Goal: Task Accomplishment & Management: Manage account settings

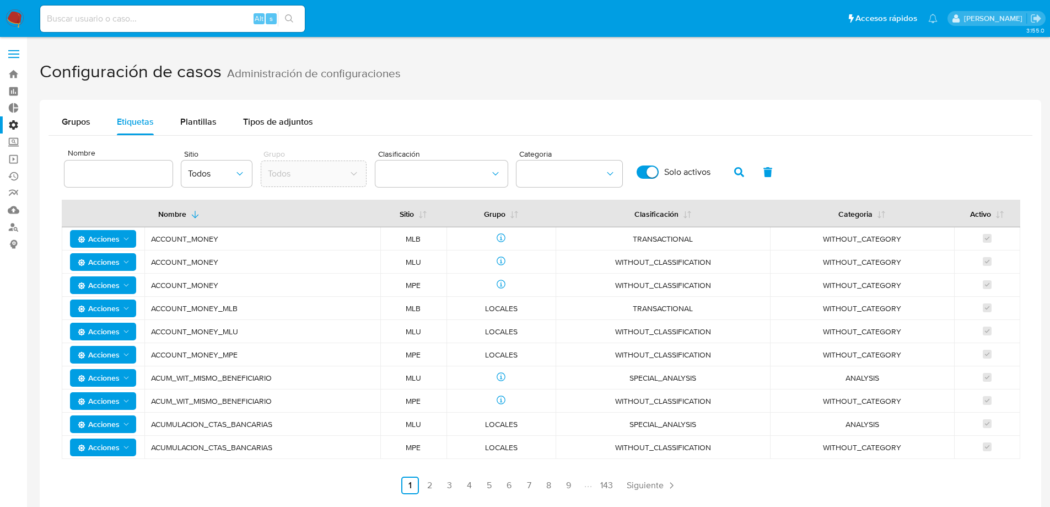
click at [90, 121] on span "Grupos" at bounding box center [76, 121] width 29 height 13
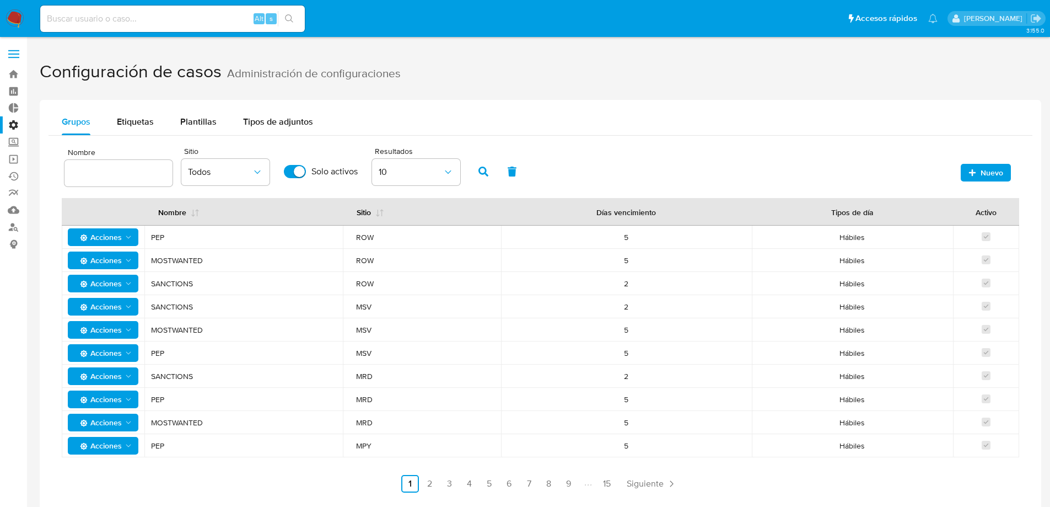
click at [139, 175] on input "text" at bounding box center [119, 173] width 108 height 14
click at [143, 120] on span "Etiquetas" at bounding box center [135, 121] width 37 height 13
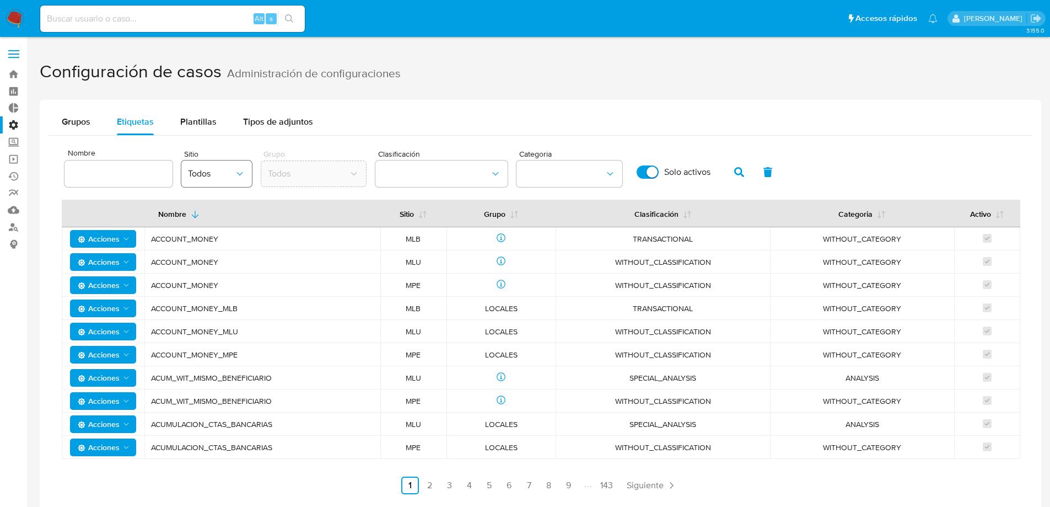
click at [236, 176] on icon "site" at bounding box center [239, 173] width 11 height 11
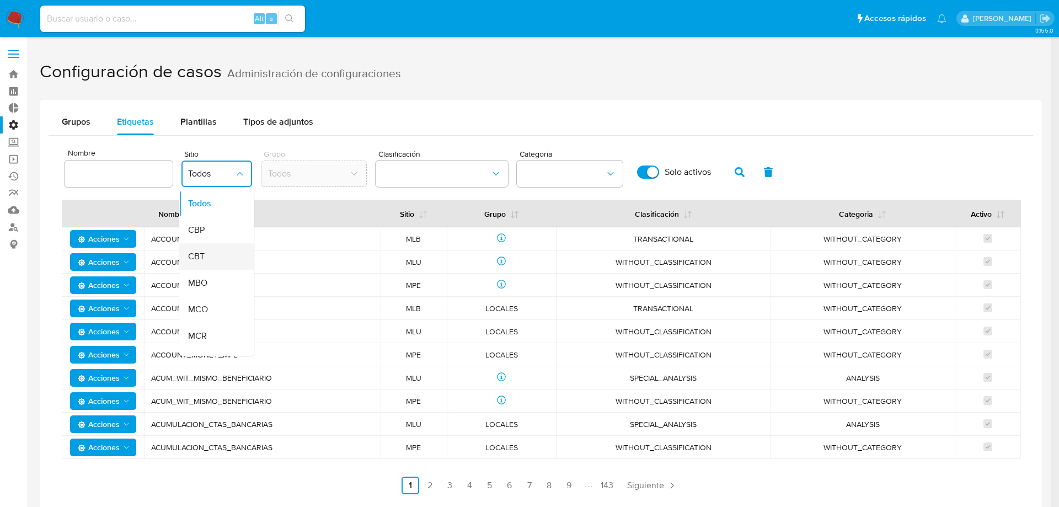
click at [216, 262] on div "CBT" at bounding box center [213, 256] width 51 height 26
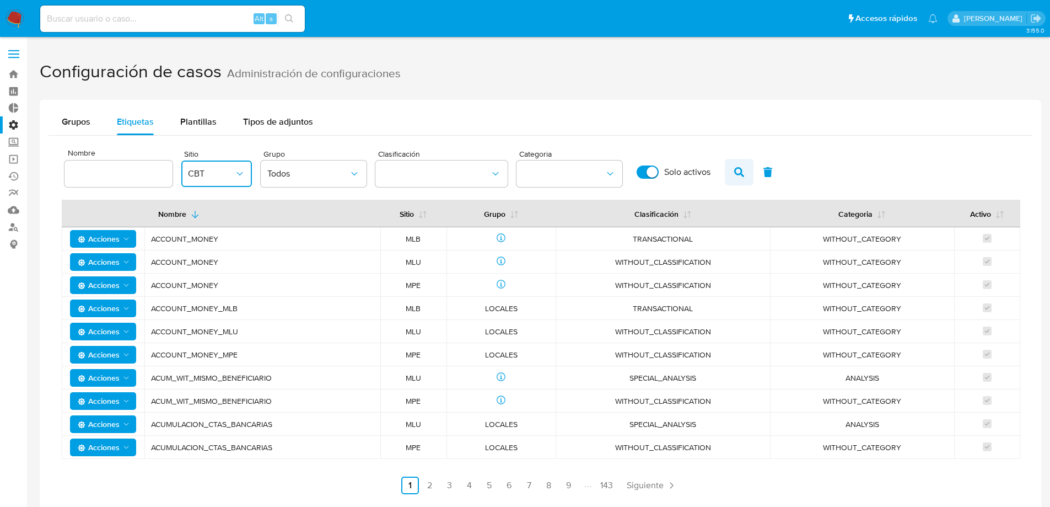
click at [739, 176] on icon "button" at bounding box center [739, 172] width 10 height 10
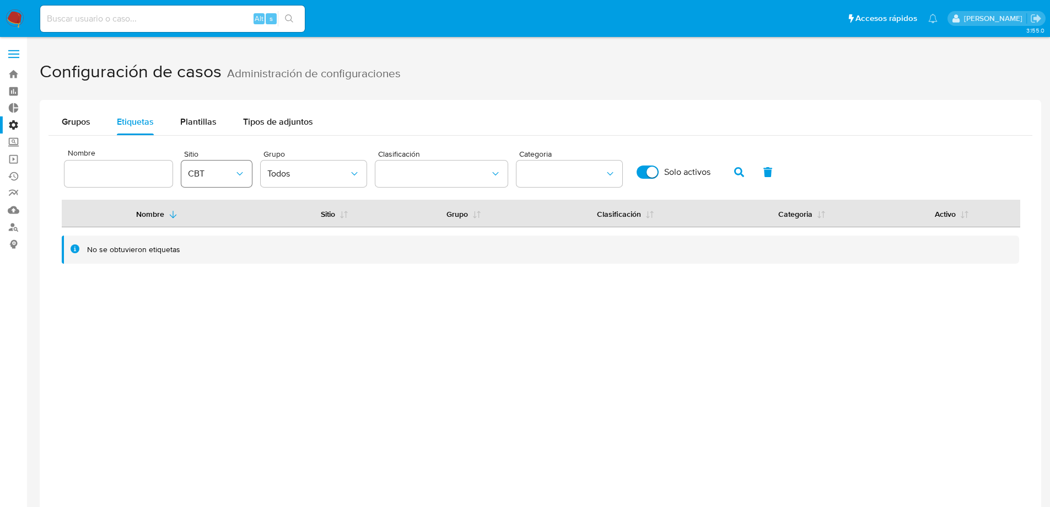
click at [225, 172] on span "CBT" at bounding box center [211, 173] width 46 height 11
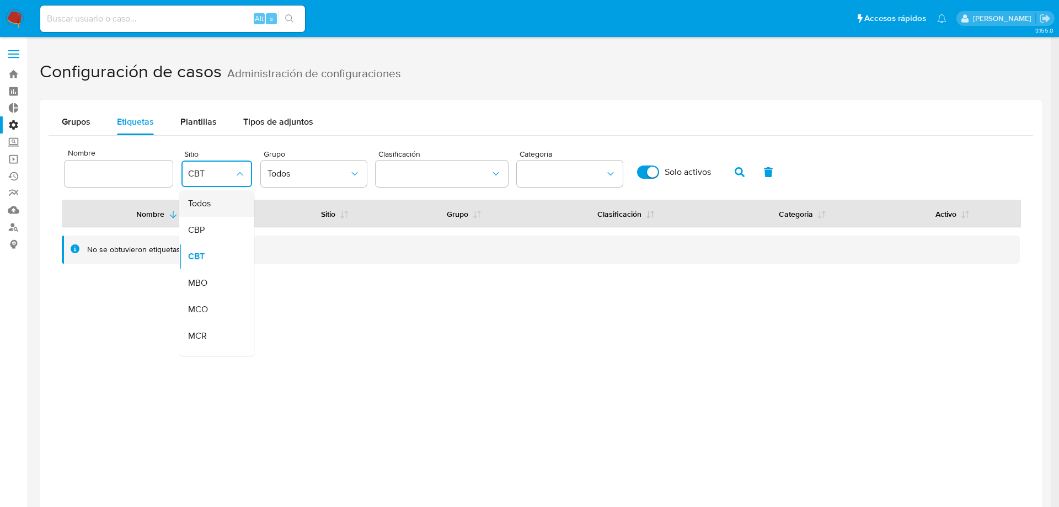
click at [223, 207] on div "Todos" at bounding box center [213, 203] width 51 height 26
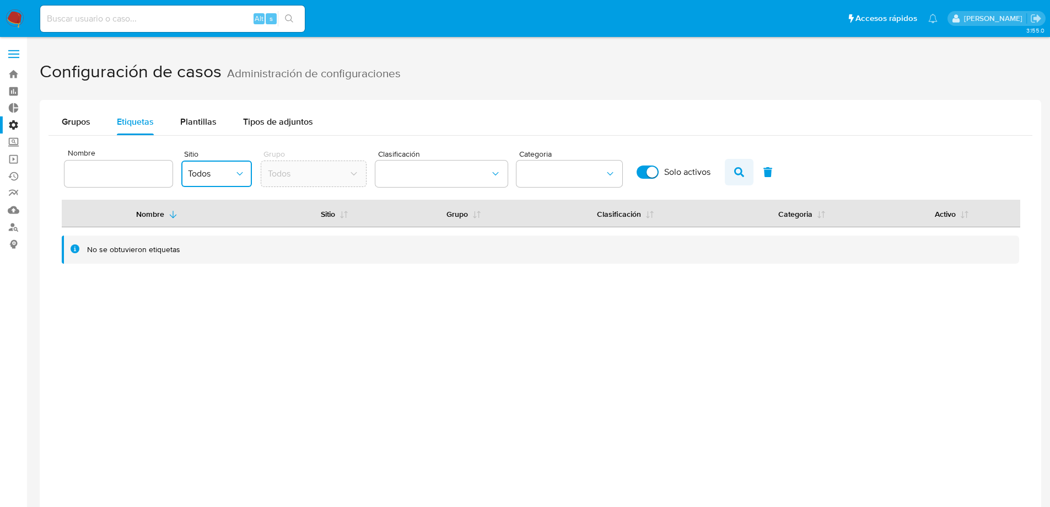
click at [738, 168] on icon "button" at bounding box center [739, 172] width 10 height 10
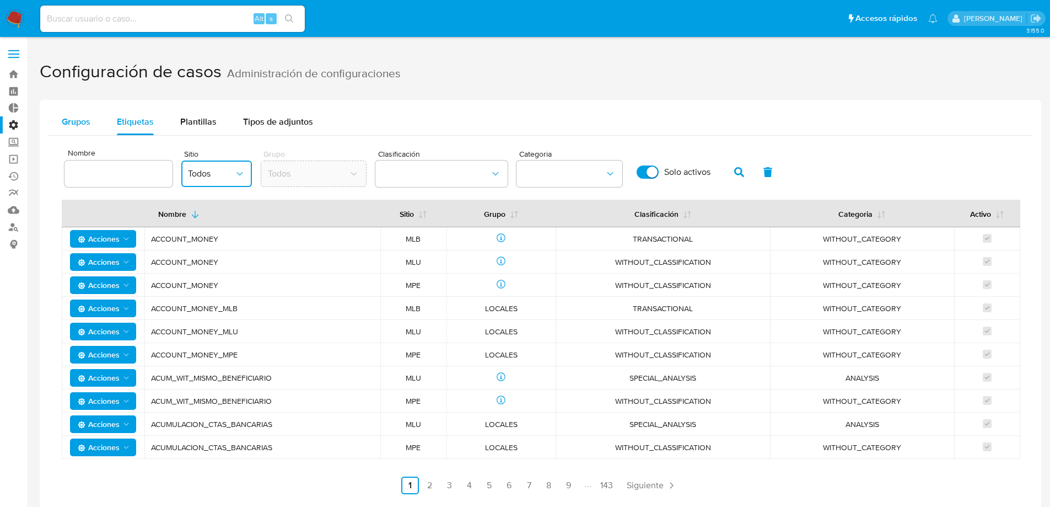
click at [76, 132] on div "Grupos" at bounding box center [76, 122] width 29 height 26
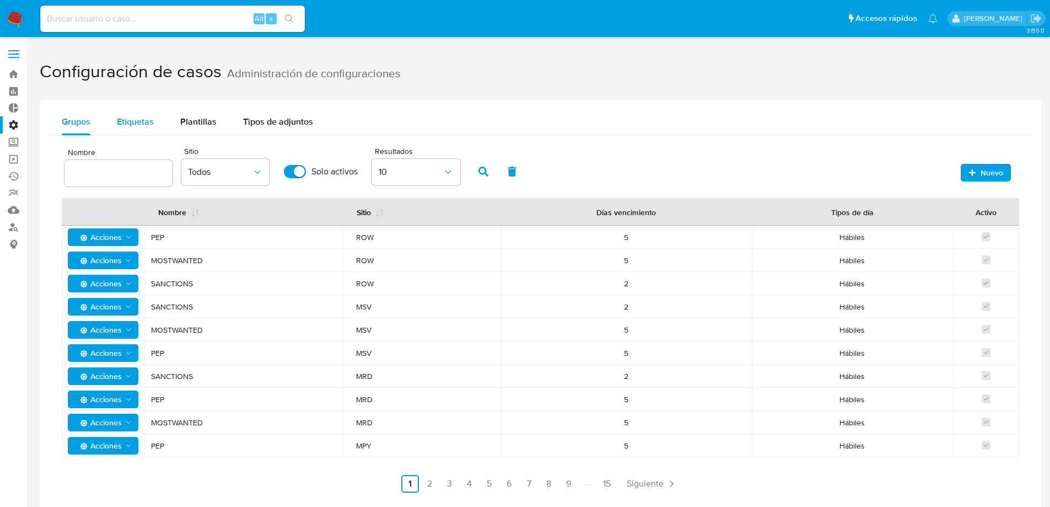
click at [135, 117] on span "Etiquetas" at bounding box center [135, 121] width 37 height 13
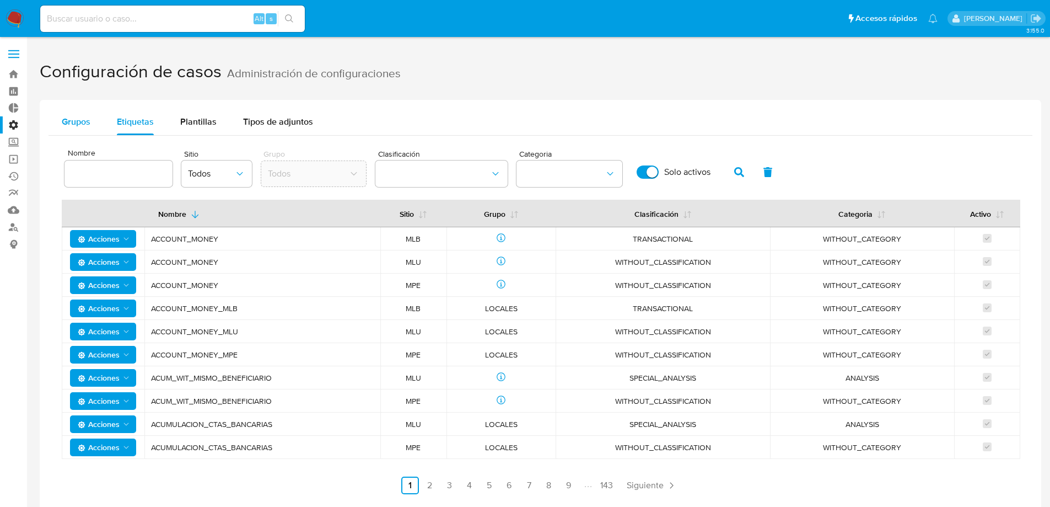
click at [93, 121] on button "Grupos" at bounding box center [76, 122] width 55 height 26
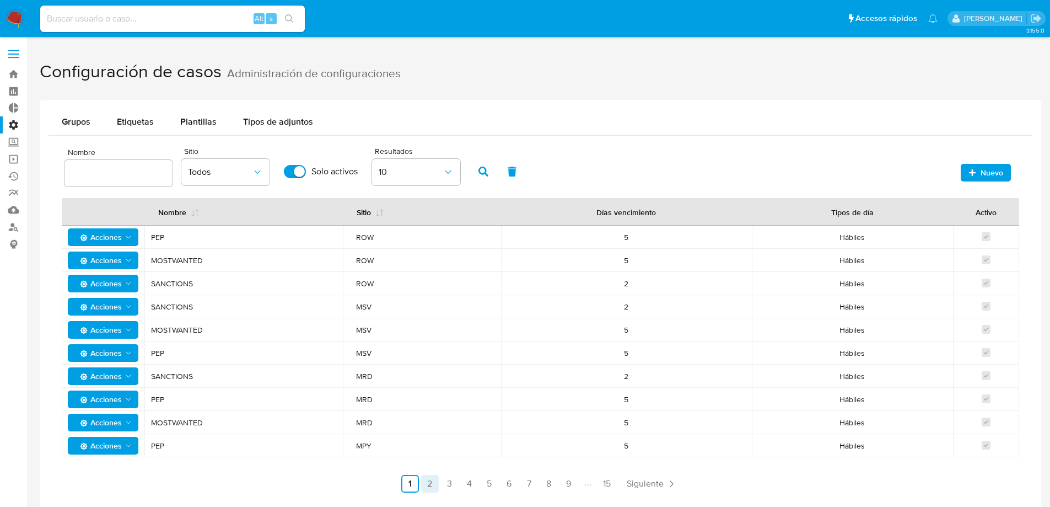
click at [431, 488] on link "2" at bounding box center [430, 484] width 18 height 18
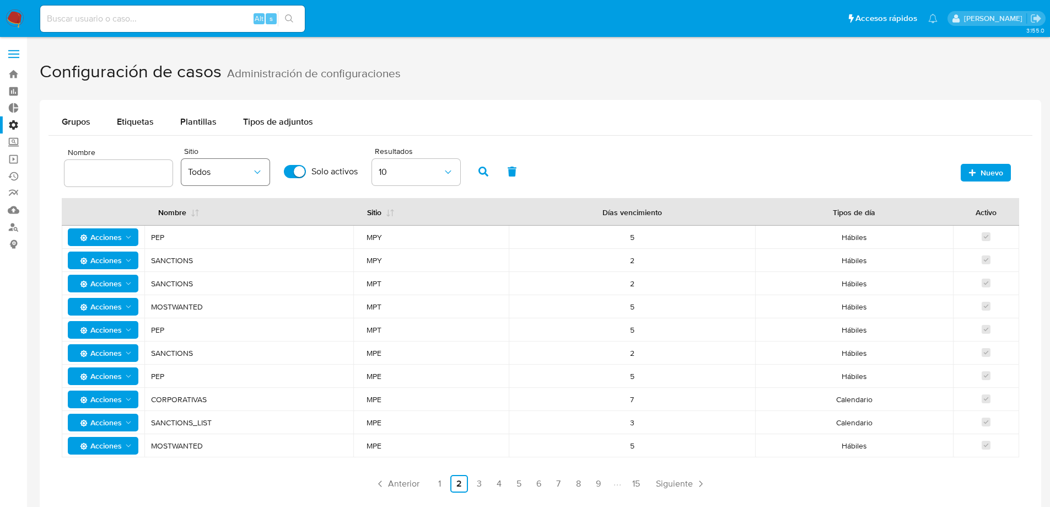
click at [244, 175] on span "Todos" at bounding box center [220, 172] width 64 height 11
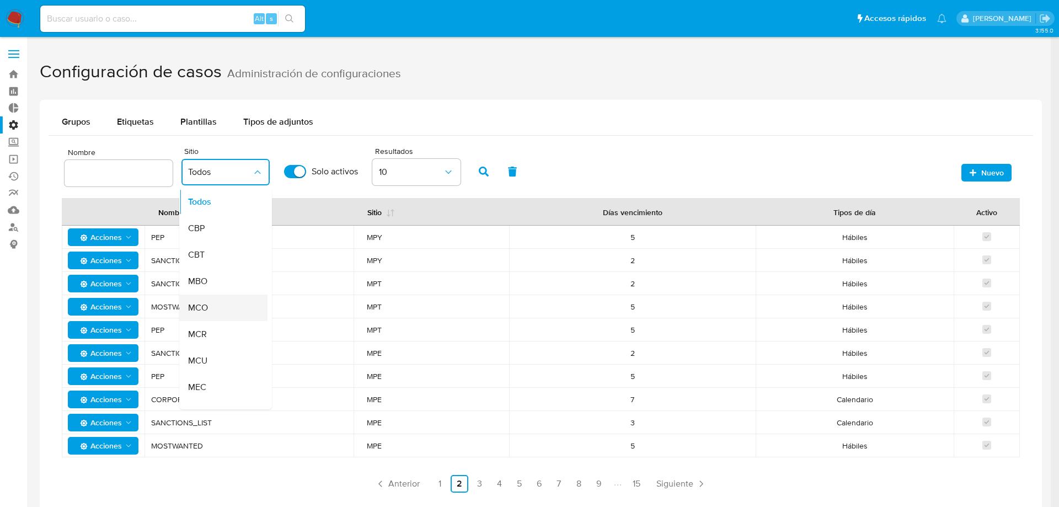
click at [228, 312] on div "MCO" at bounding box center [220, 307] width 64 height 26
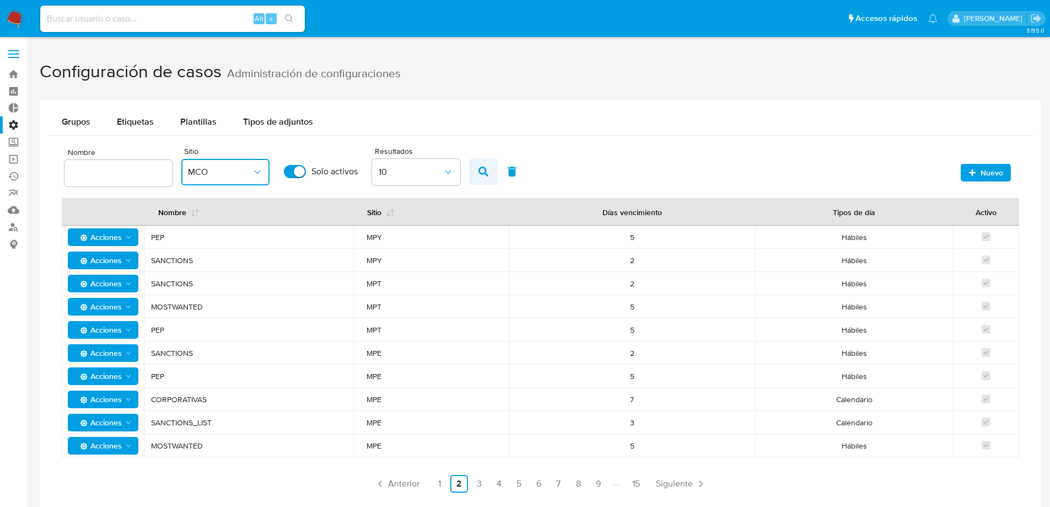
click at [484, 175] on icon "button" at bounding box center [484, 172] width 10 height 10
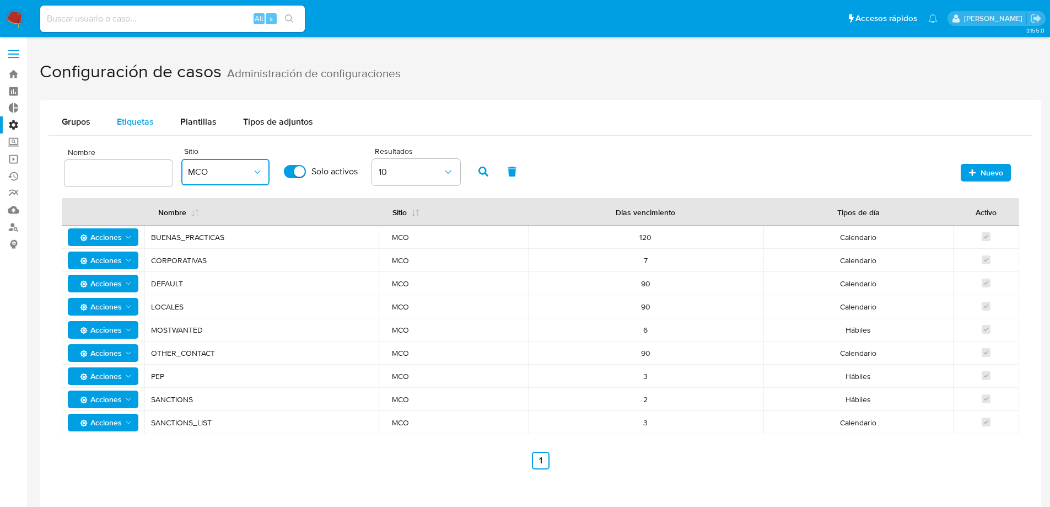
click at [147, 125] on span "Etiquetas" at bounding box center [135, 121] width 37 height 13
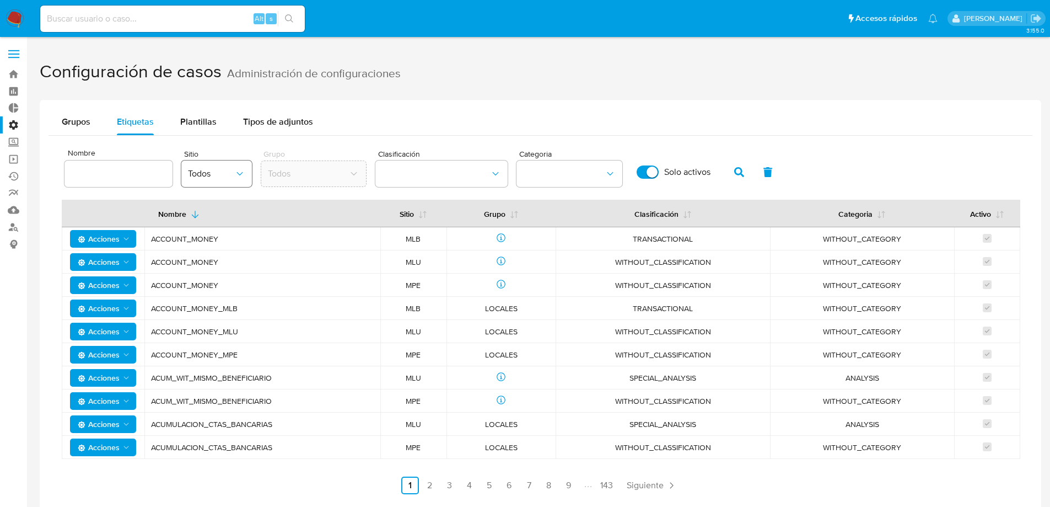
click at [219, 169] on span "Todos" at bounding box center [211, 173] width 46 height 11
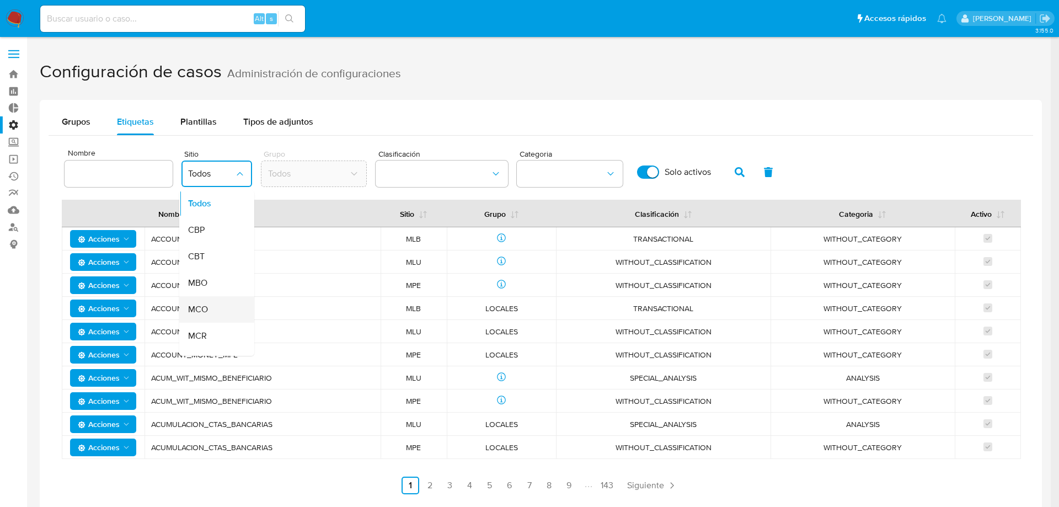
click at [230, 310] on li "MCO" at bounding box center [216, 309] width 75 height 26
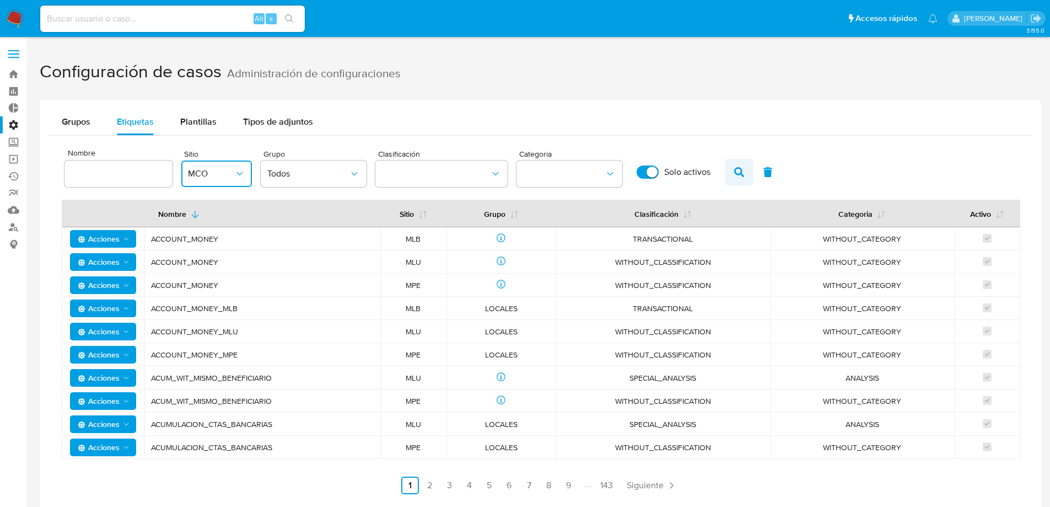
click at [737, 170] on icon "button" at bounding box center [739, 172] width 10 height 10
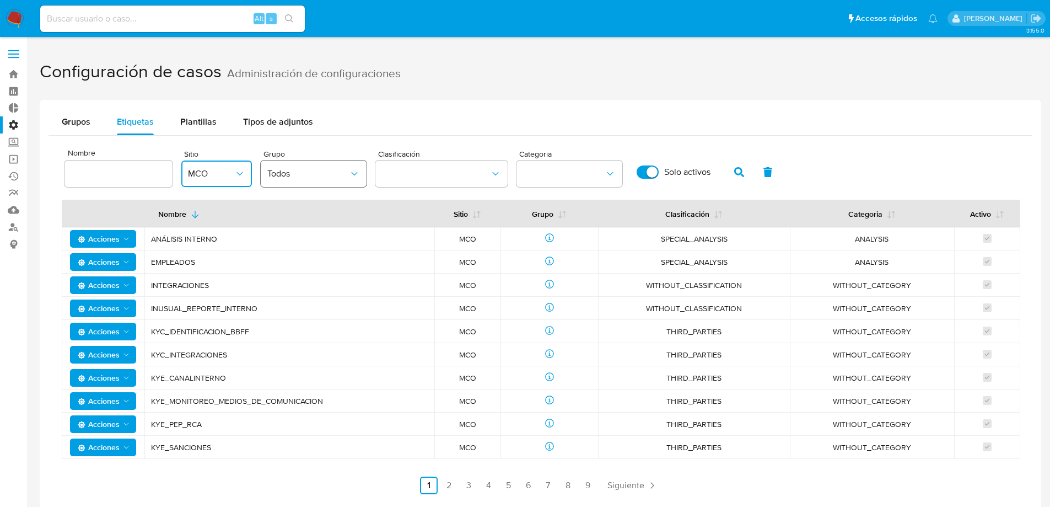
click at [329, 171] on span "Todos" at bounding box center [308, 173] width 82 height 11
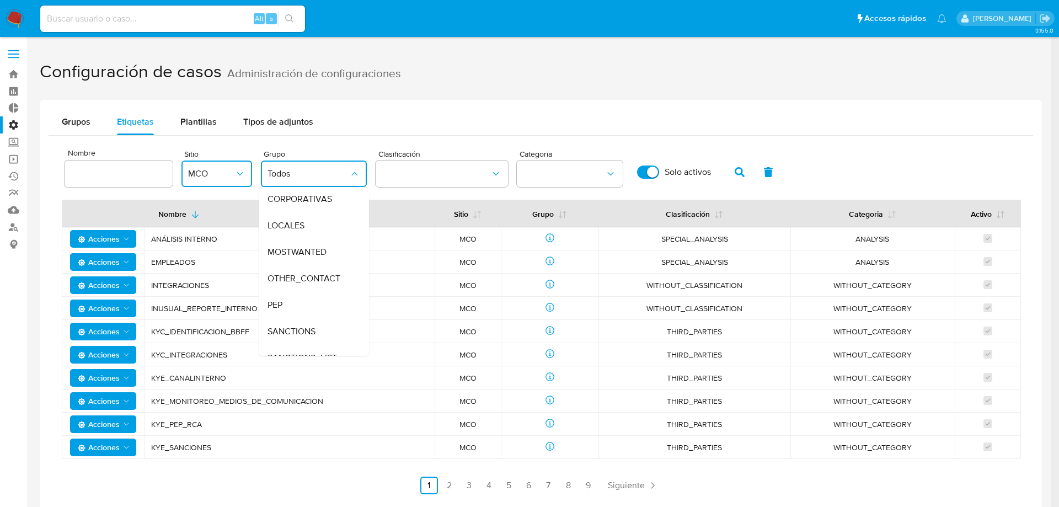
scroll to position [99, 0]
click at [331, 300] on div "PEP" at bounding box center [310, 289] width 86 height 26
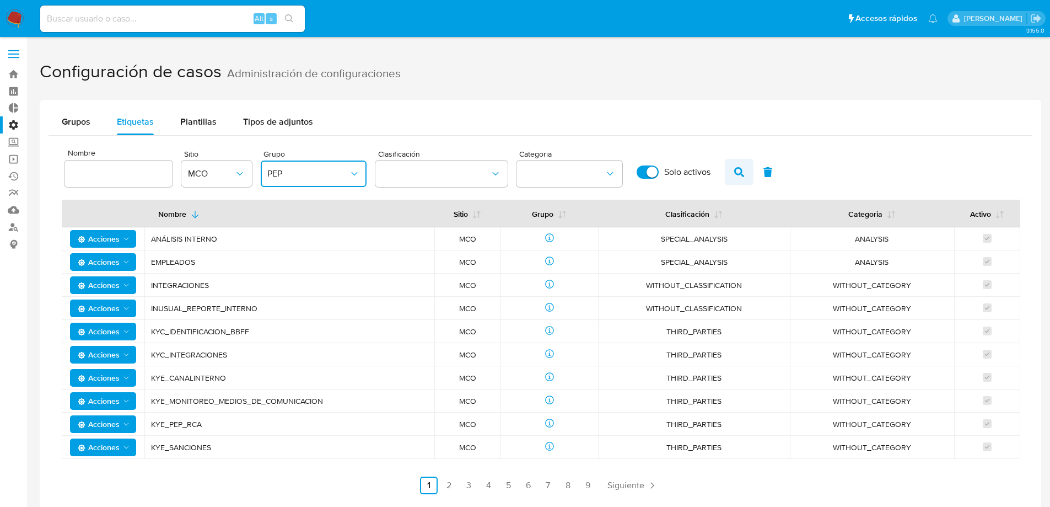
click at [751, 172] on button "button" at bounding box center [739, 172] width 29 height 26
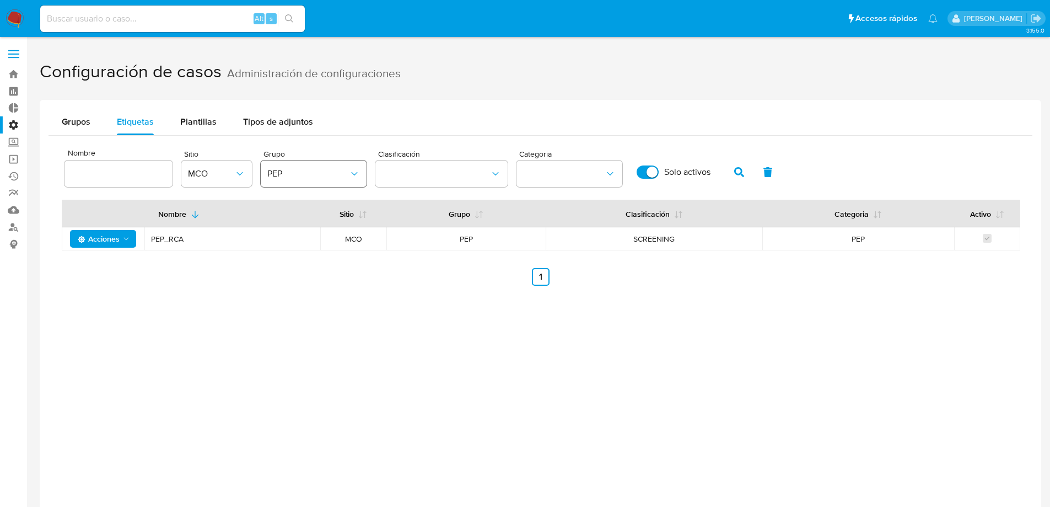
click at [356, 180] on button "PEP" at bounding box center [314, 173] width 106 height 26
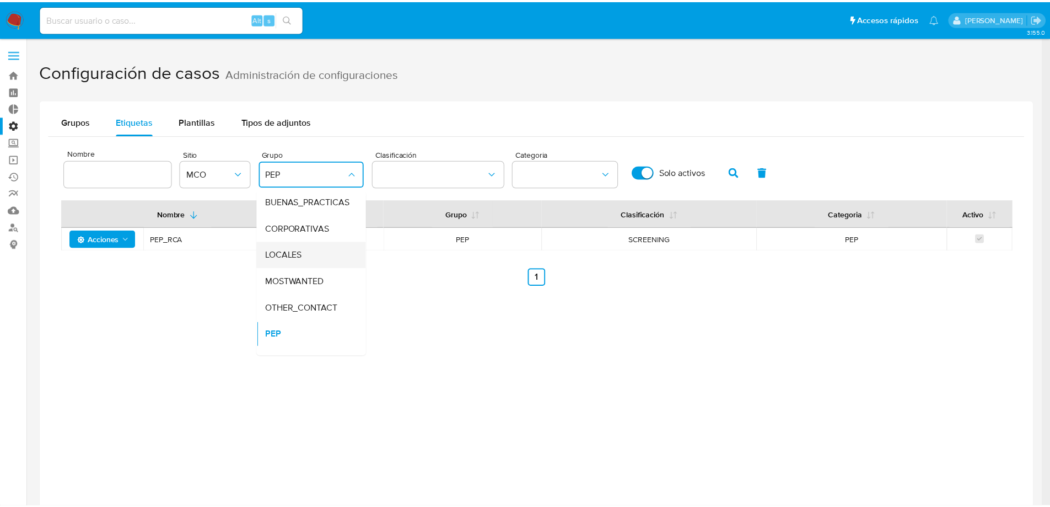
scroll to position [0, 0]
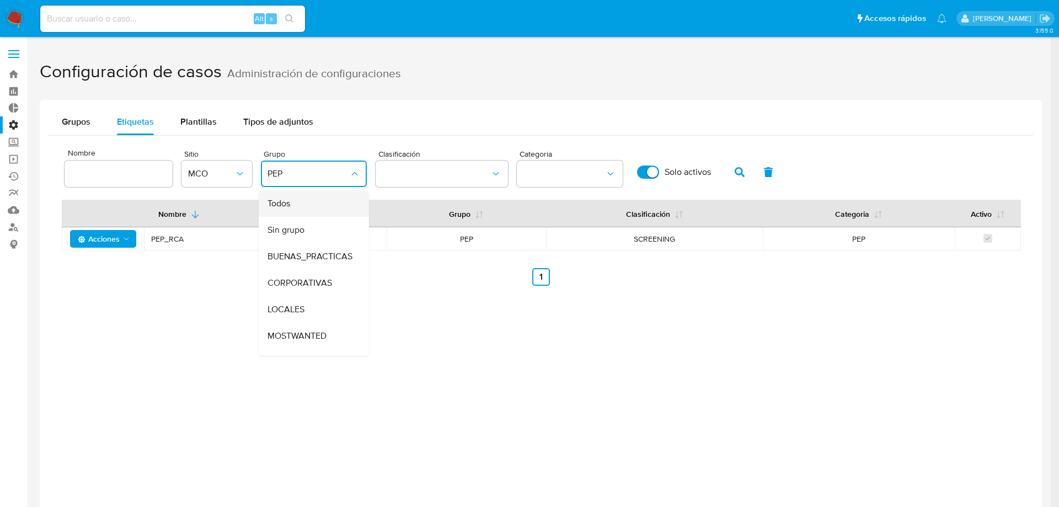
click at [335, 207] on div "Todos" at bounding box center [310, 203] width 86 height 26
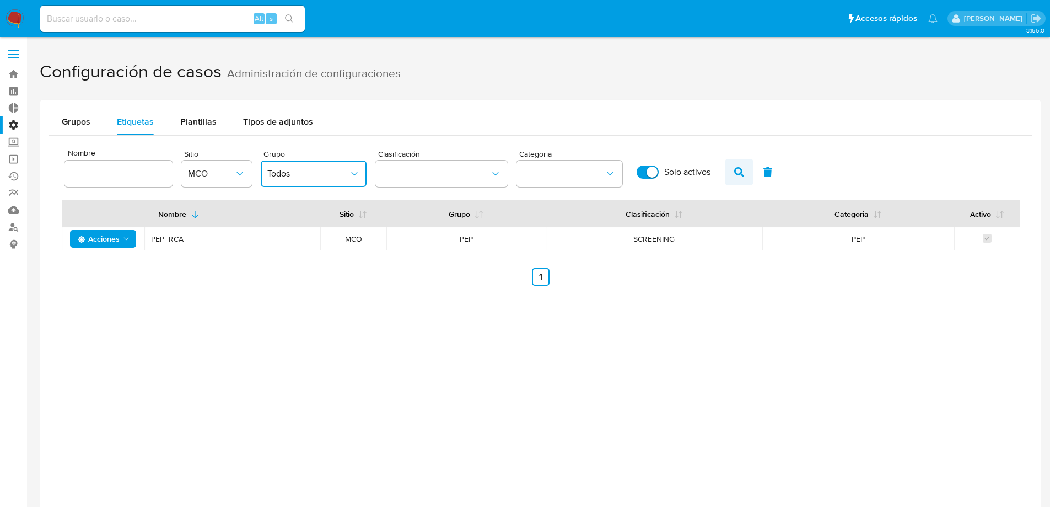
click at [735, 169] on icon "button" at bounding box center [739, 172] width 10 height 10
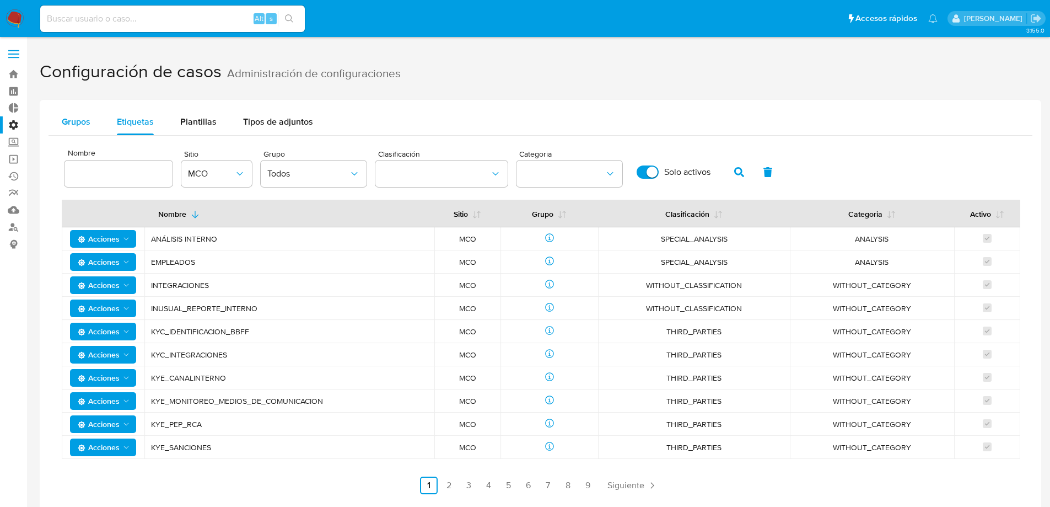
click at [96, 126] on button "Grupos" at bounding box center [76, 122] width 55 height 26
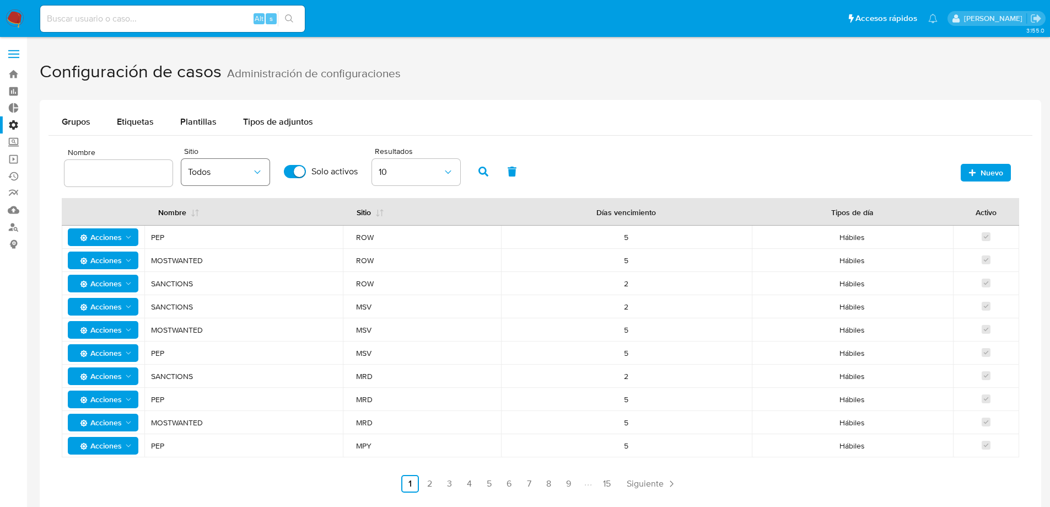
click at [258, 174] on icon "button" at bounding box center [257, 172] width 11 height 11
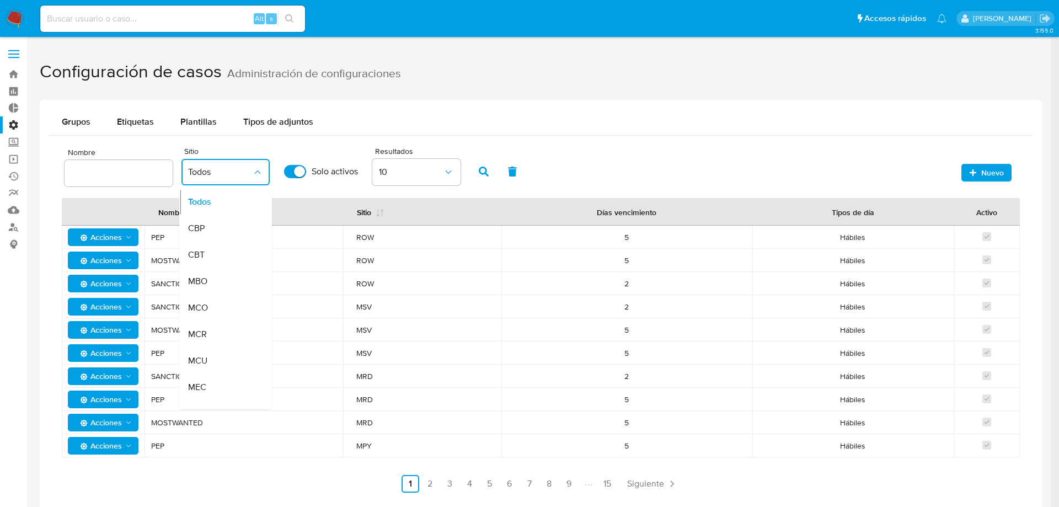
click at [234, 305] on div "MCO" at bounding box center [220, 307] width 64 height 26
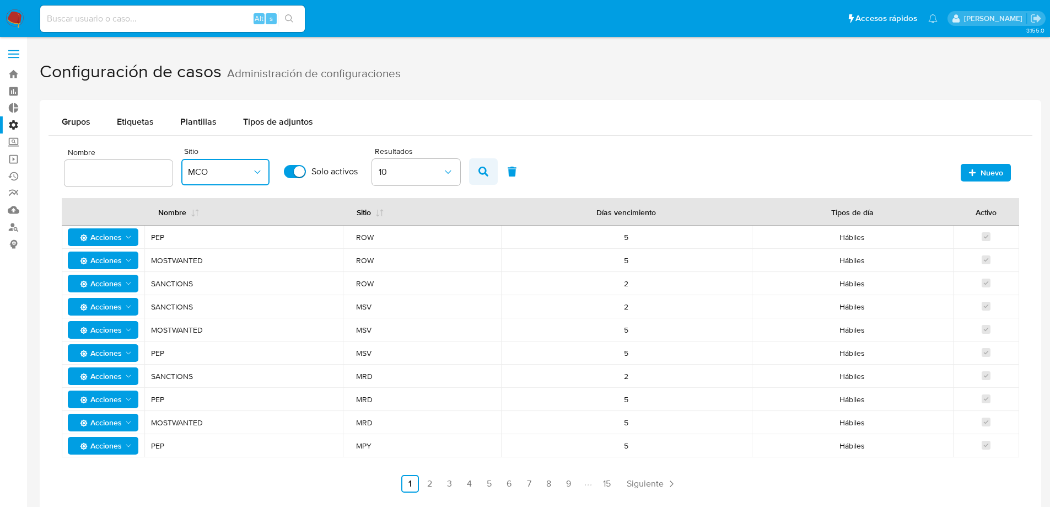
click at [485, 171] on icon "button" at bounding box center [484, 172] width 10 height 10
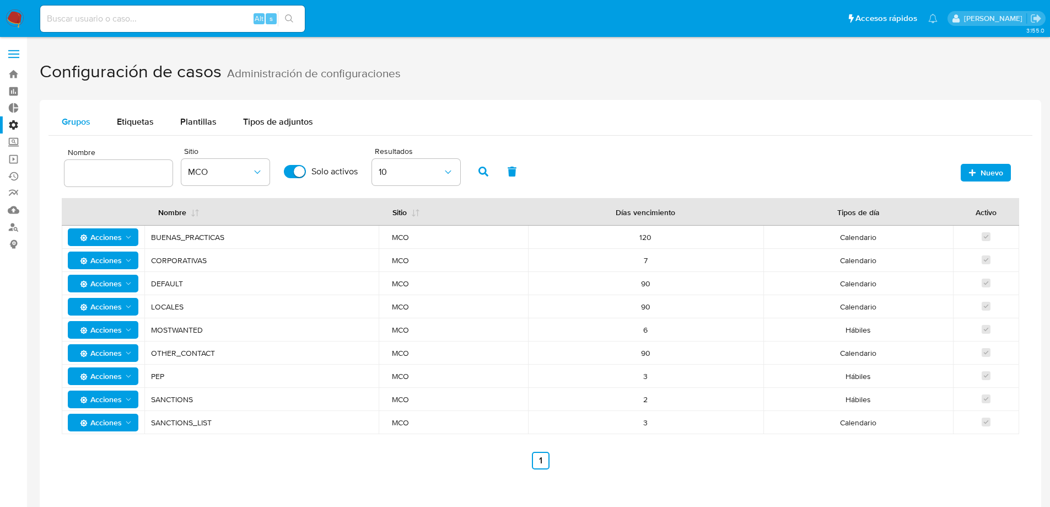
click at [96, 125] on button "Grupos" at bounding box center [76, 122] width 55 height 26
click at [970, 177] on span "Nuevo" at bounding box center [986, 172] width 35 height 15
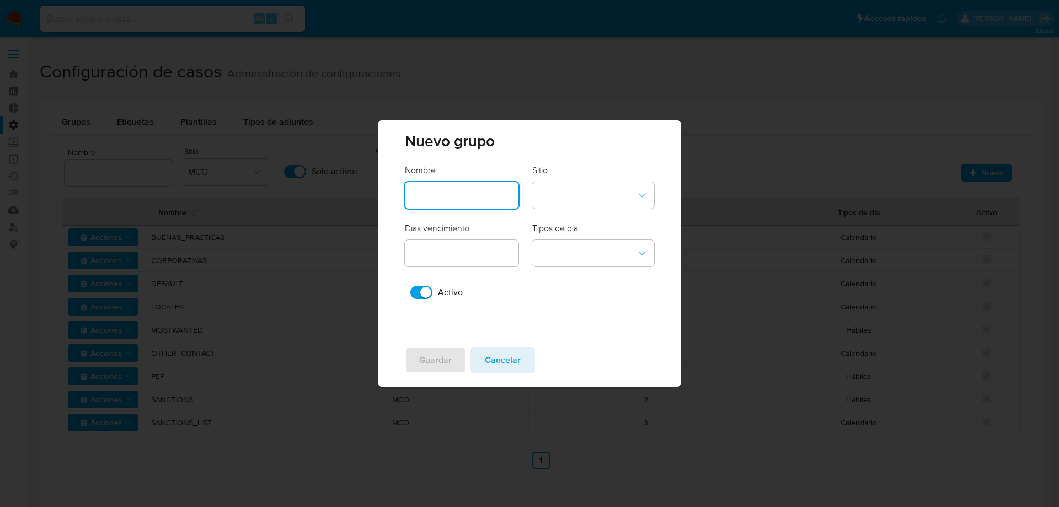
click at [482, 198] on input "text" at bounding box center [462, 195] width 114 height 14
type input "SANCTIONS"
click at [555, 190] on button "site-dropdown" at bounding box center [593, 195] width 122 height 26
click at [559, 218] on div "CBT" at bounding box center [590, 220] width 102 height 26
click at [507, 262] on div at bounding box center [462, 253] width 114 height 26
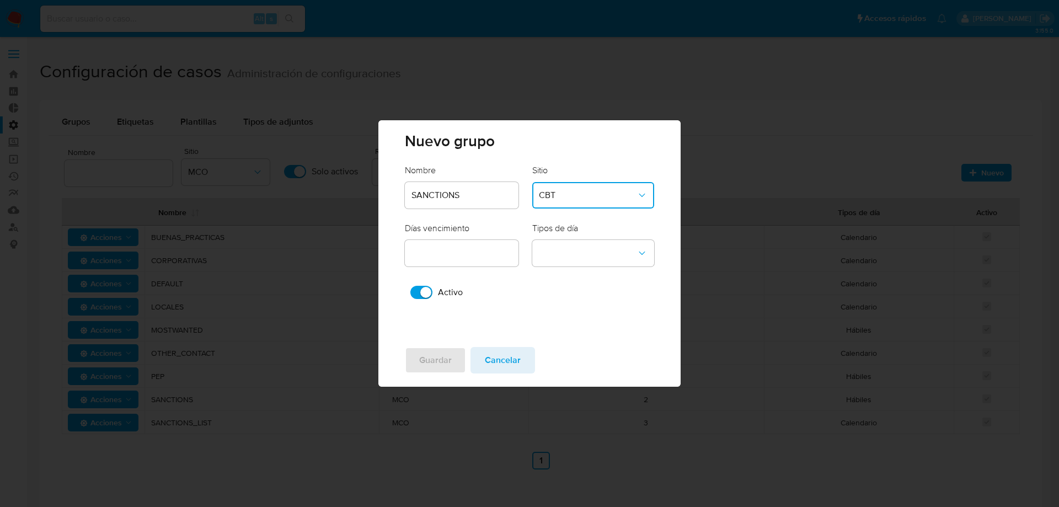
click at [502, 255] on input "number" at bounding box center [462, 253] width 114 height 14
click at [481, 258] on input "number" at bounding box center [462, 253] width 114 height 14
type input "2"
click at [572, 245] on button "business-days-dropdown" at bounding box center [593, 253] width 122 height 26
click at [572, 256] on div "Hábiles" at bounding box center [590, 252] width 102 height 26
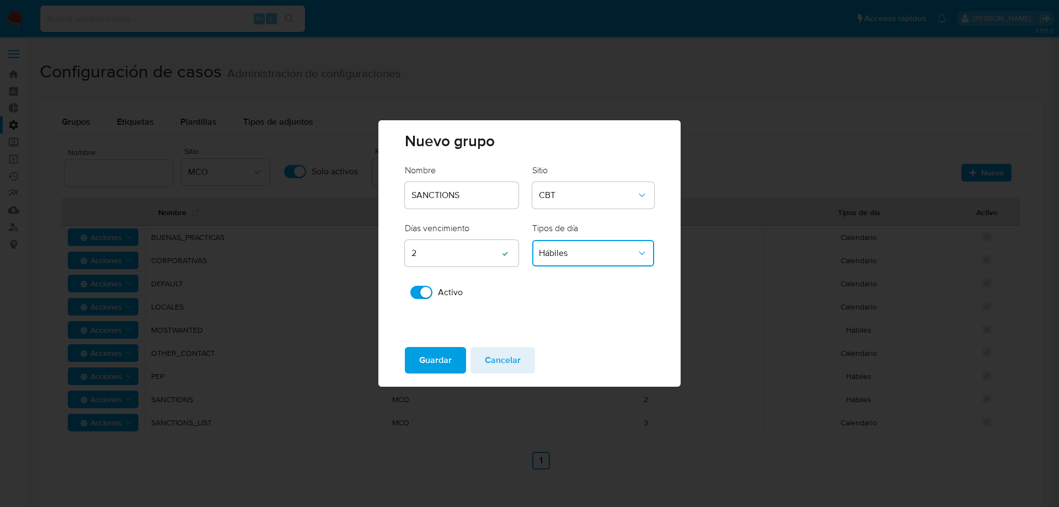
click at [423, 196] on input "SANCTIONS" at bounding box center [462, 195] width 114 height 14
click at [513, 364] on span "Cancelar" at bounding box center [503, 360] width 36 height 24
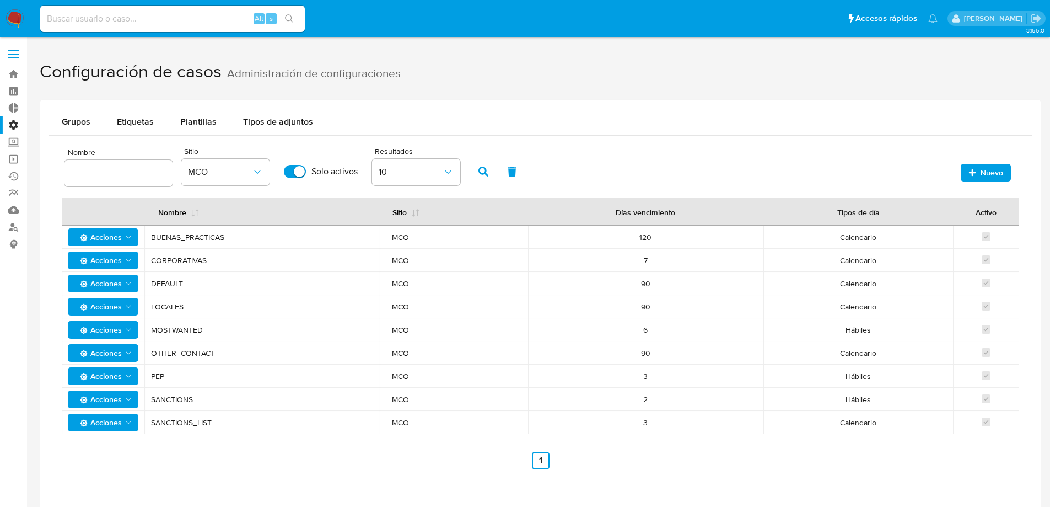
click at [102, 374] on span "Acciones" at bounding box center [99, 376] width 46 height 18
click at [201, 461] on ul "Anterior 1 Siguiente" at bounding box center [541, 461] width 958 height 18
click at [980, 170] on span "Nuevo" at bounding box center [986, 172] width 35 height 15
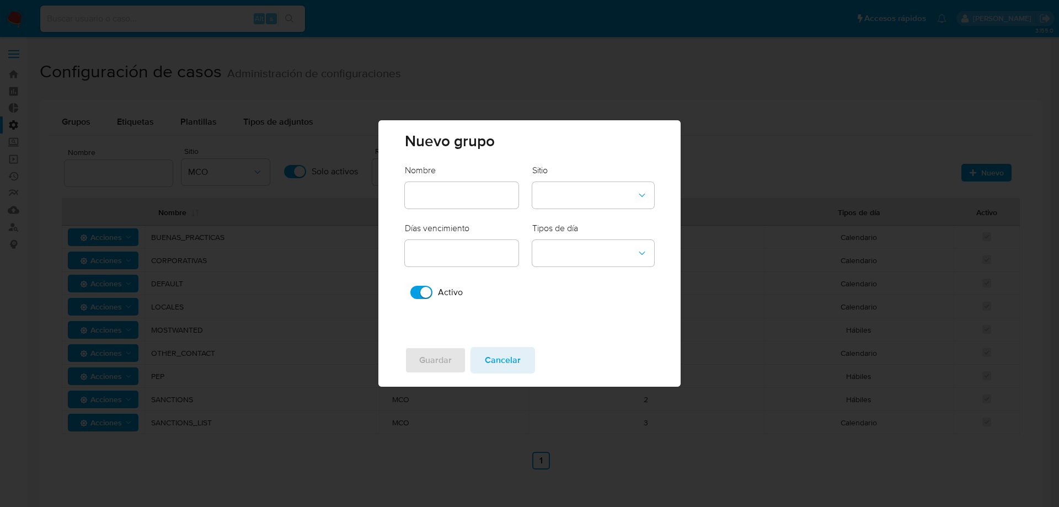
click at [262, 444] on div "Nuevo grupo Nombre Sitio Días vencimiento Tipos de día Activo Guardar Cancelar" at bounding box center [529, 253] width 1059 height 507
click at [493, 367] on span "Cancelar" at bounding box center [503, 360] width 36 height 24
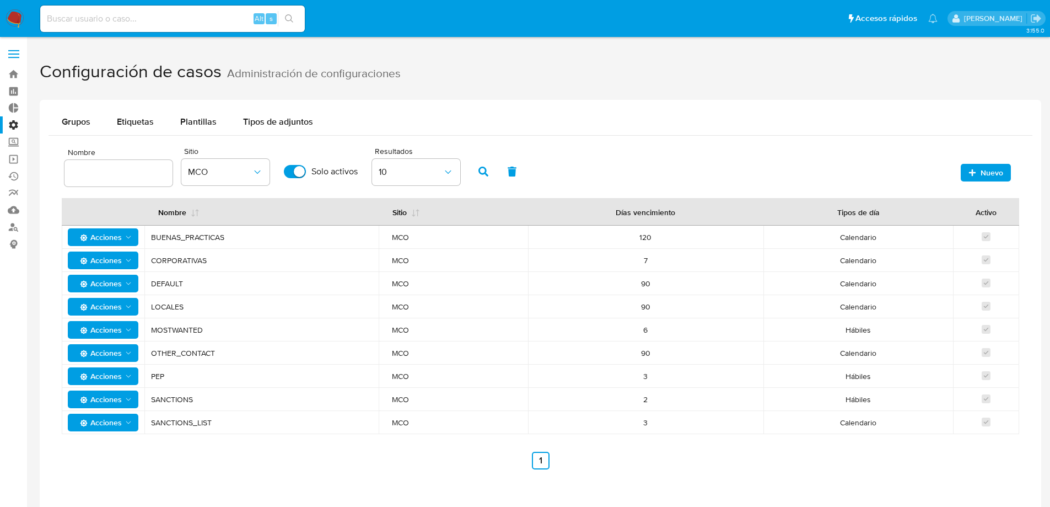
click at [972, 170] on icon "button" at bounding box center [972, 172] width 7 height 7
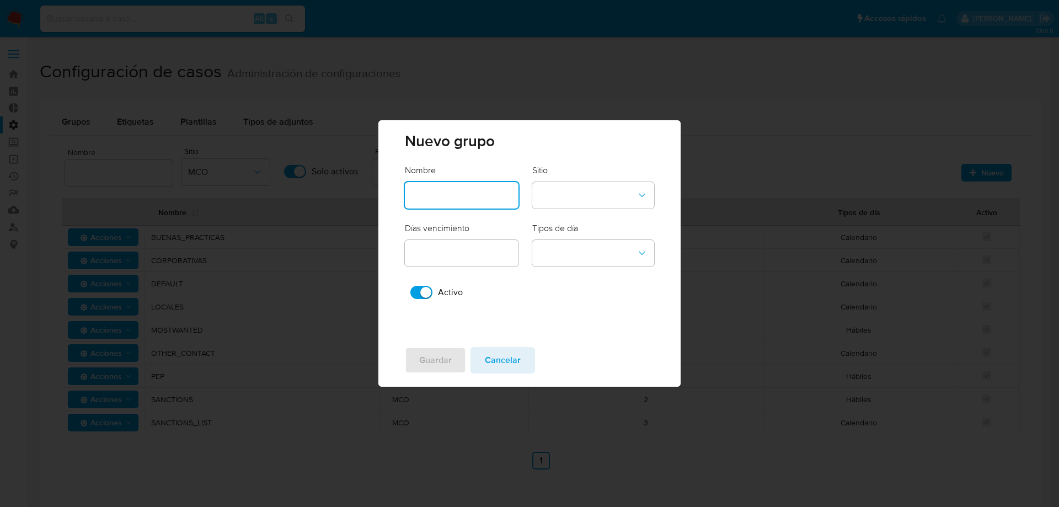
click at [454, 196] on input "text" at bounding box center [462, 195] width 114 height 14
type input "SANCTIONS"
click at [565, 198] on button "site-dropdown" at bounding box center [593, 195] width 122 height 26
click at [577, 224] on div "CBT" at bounding box center [590, 220] width 102 height 26
click at [480, 266] on div at bounding box center [462, 253] width 114 height 26
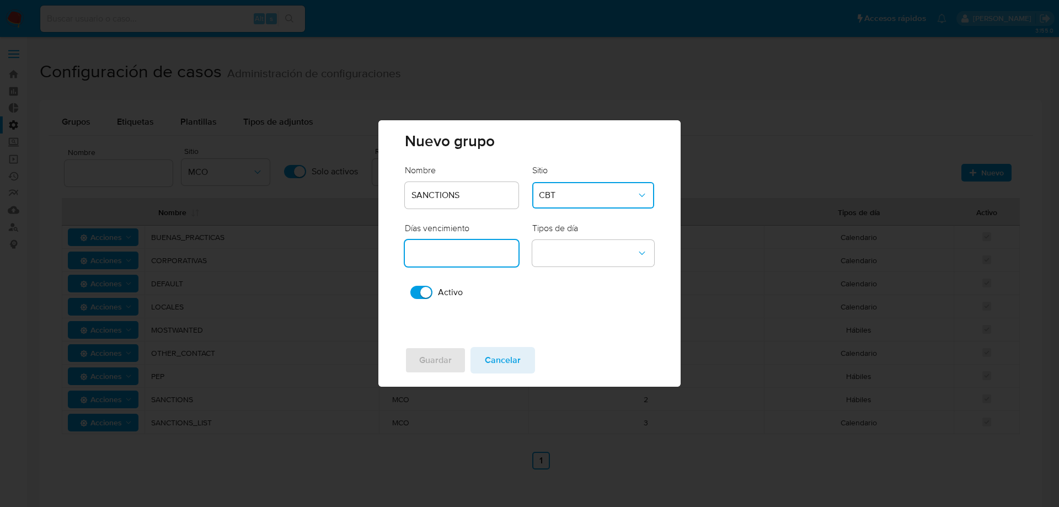
click at [479, 260] on input "number" at bounding box center [462, 253] width 114 height 14
click at [506, 250] on input "1" at bounding box center [462, 253] width 114 height 14
click at [506, 250] on icon at bounding box center [504, 254] width 13 height 10
click at [500, 250] on icon at bounding box center [504, 254] width 13 height 10
drag, startPoint x: 428, startPoint y: 260, endPoint x: 487, endPoint y: 254, distance: 59.3
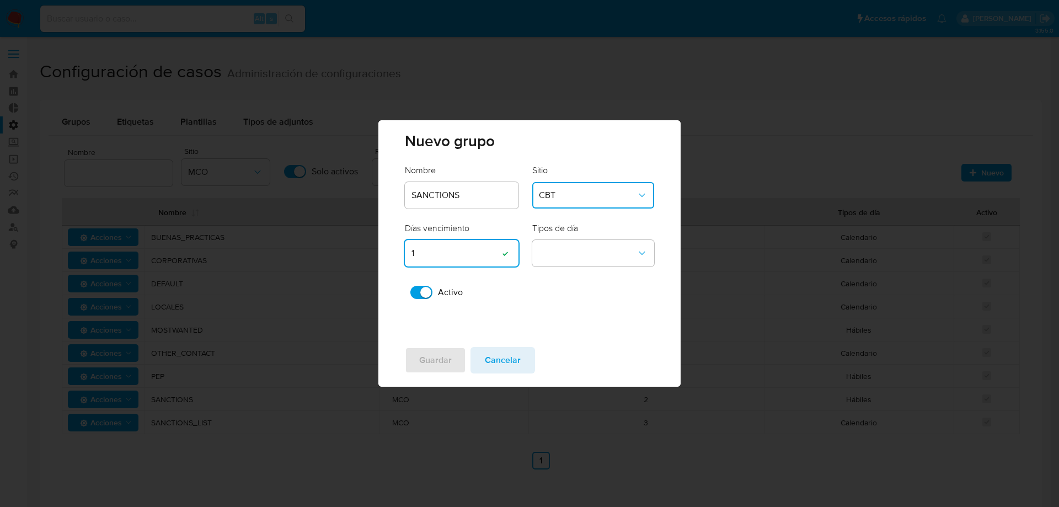
click at [431, 260] on input "1" at bounding box center [462, 253] width 114 height 14
click at [506, 251] on icon at bounding box center [504, 254] width 13 height 10
drag, startPoint x: 414, startPoint y: 251, endPoint x: 401, endPoint y: 251, distance: 12.1
click at [404, 251] on div "Nombre SANCTIONS Sitio CBT Días vencimiento 1 Campo de texto valido Tipos de dí…" at bounding box center [529, 250] width 302 height 173
type input "2"
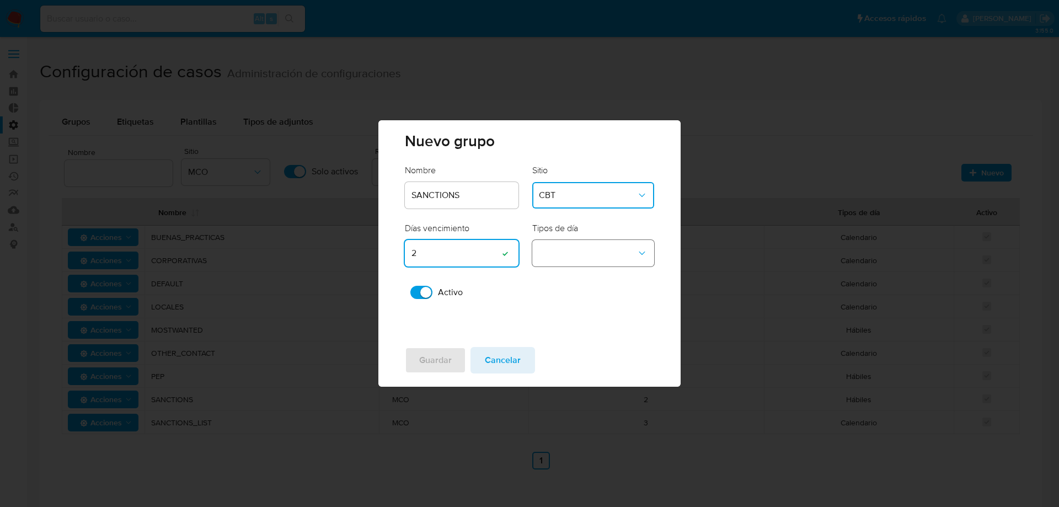
click at [607, 257] on button "business-days-dropdown" at bounding box center [593, 253] width 122 height 26
click at [598, 254] on div "Hábiles" at bounding box center [590, 252] width 102 height 26
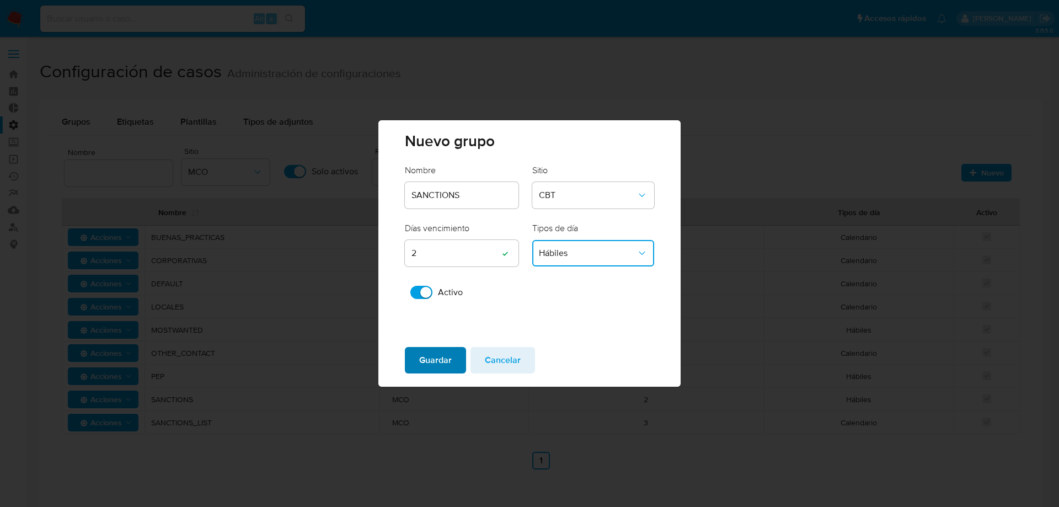
click at [431, 363] on span "Guardar" at bounding box center [435, 360] width 33 height 24
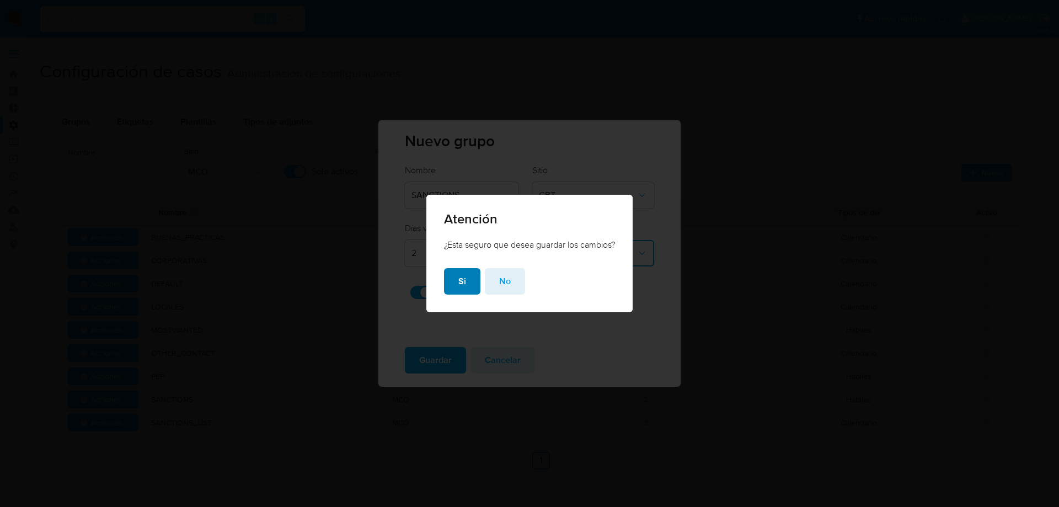
click at [469, 281] on button "Si" at bounding box center [462, 281] width 36 height 26
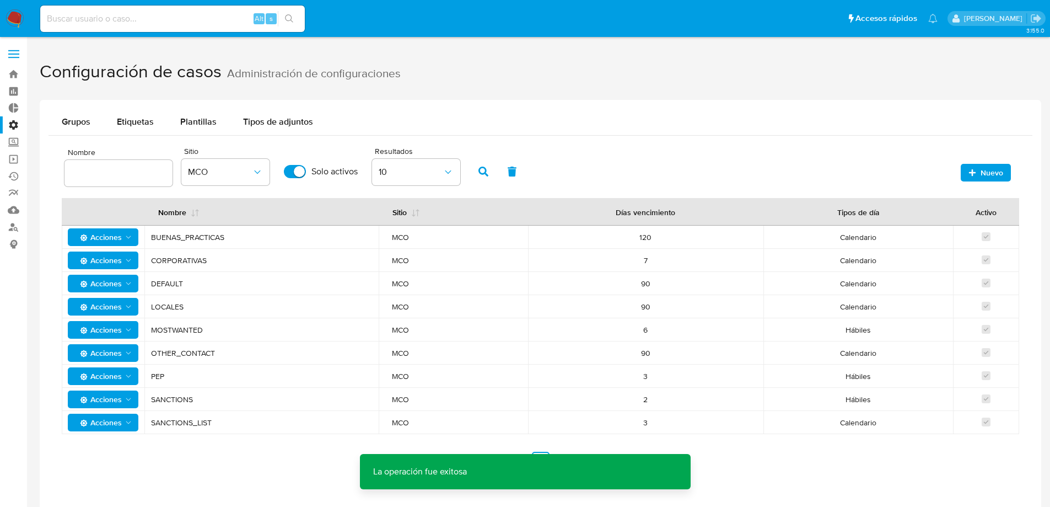
click at [238, 445] on nav "Anterior 1 Siguiente" at bounding box center [541, 451] width 958 height 35
drag, startPoint x: 787, startPoint y: 476, endPoint x: 735, endPoint y: 447, distance: 59.5
click at [785, 475] on div "Nombre Sitio MCO Solo activos Resultados 10 Nuevo Nombre Sitio Días vencimiento…" at bounding box center [541, 307] width 984 height 342
click at [90, 122] on span "Grupos" at bounding box center [76, 121] width 29 height 13
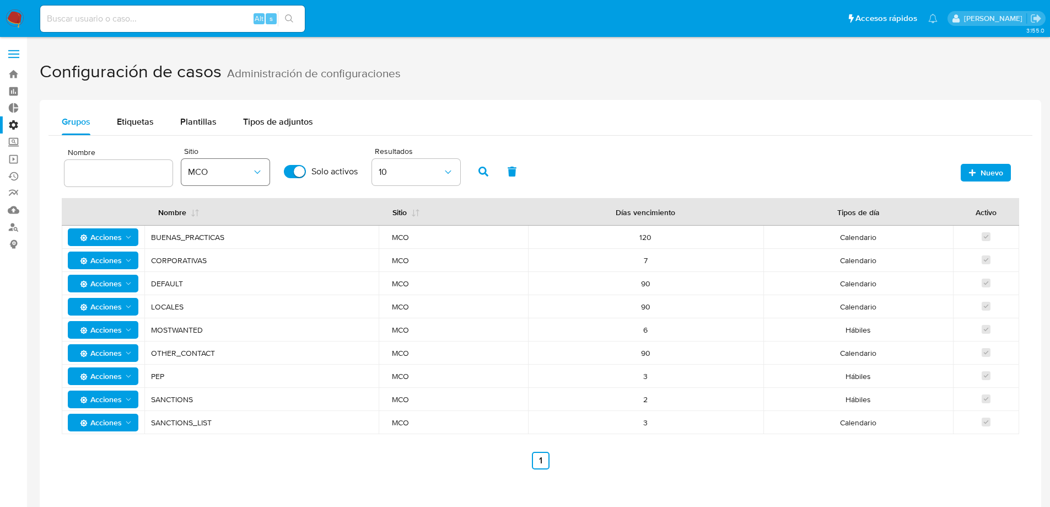
click at [237, 170] on span "MCO" at bounding box center [220, 172] width 64 height 11
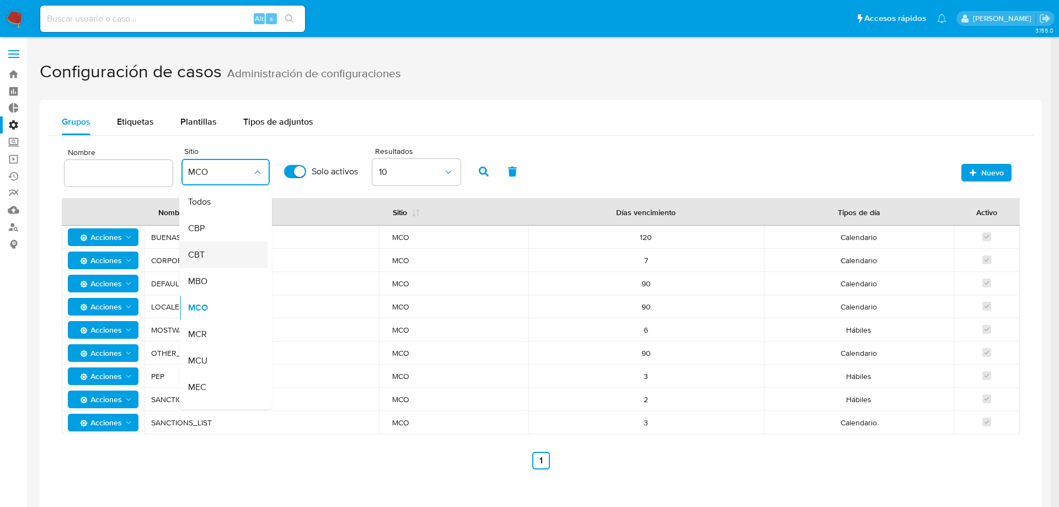
click at [230, 250] on div "CBT" at bounding box center [220, 254] width 64 height 26
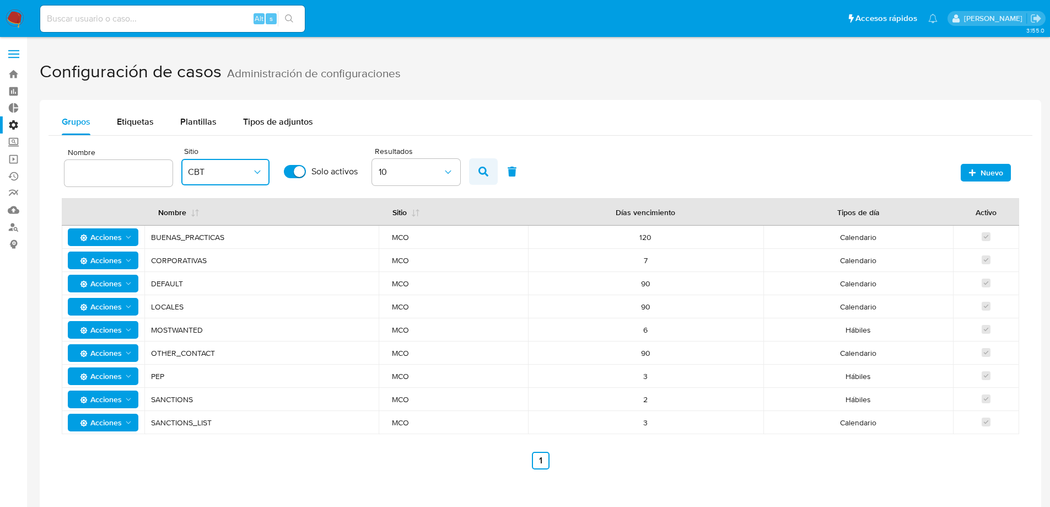
click at [495, 170] on button "button" at bounding box center [483, 171] width 29 height 26
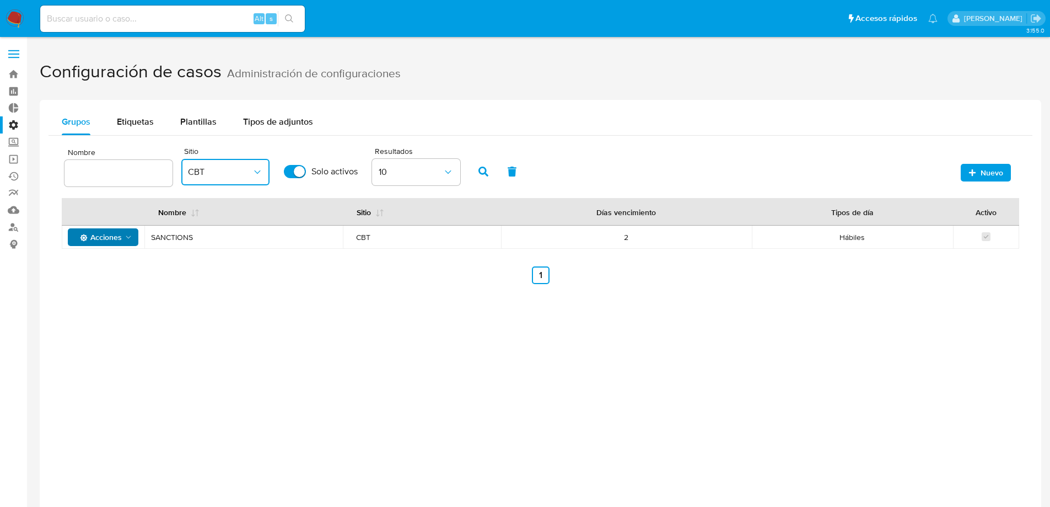
click at [129, 238] on icon "Acciones" at bounding box center [128, 237] width 9 height 9
click at [343, 352] on div "Grupos Etiquetas Plantillas Tipos de adjuntos Nombre Sitio CBT Solo activos Res…" at bounding box center [541, 353] width 1002 height 507
click at [258, 173] on icon "button" at bounding box center [257, 171] width 6 height 3
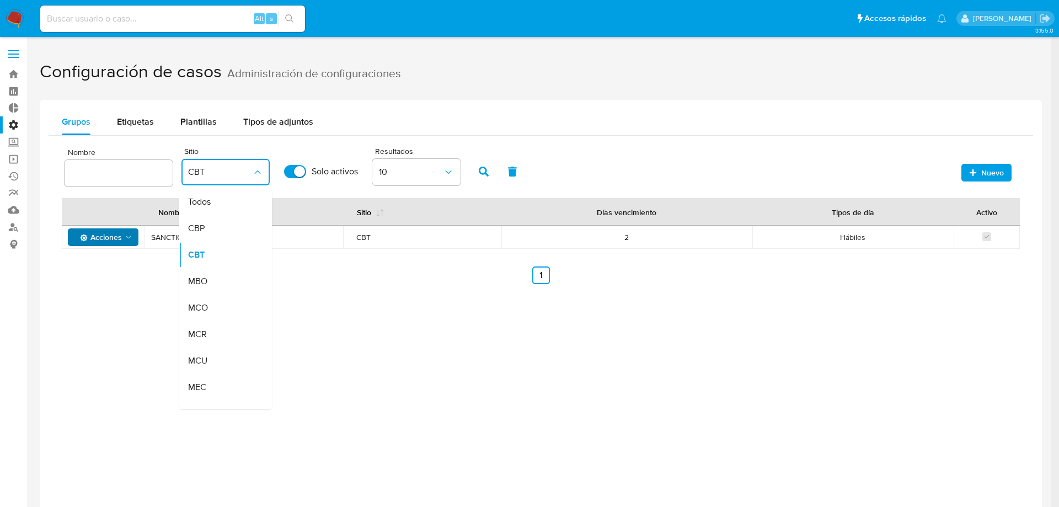
click at [110, 329] on div "Grupos Etiquetas Plantillas Tipos de adjuntos Nombre Sitio CBT Todos CBP CBT MB…" at bounding box center [541, 353] width 1002 height 507
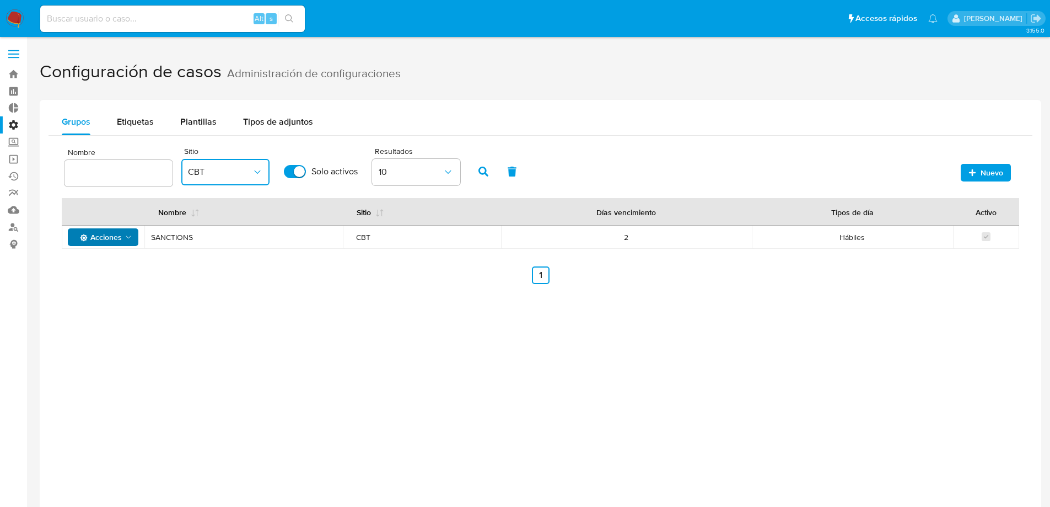
click at [260, 174] on icon "button" at bounding box center [257, 172] width 11 height 11
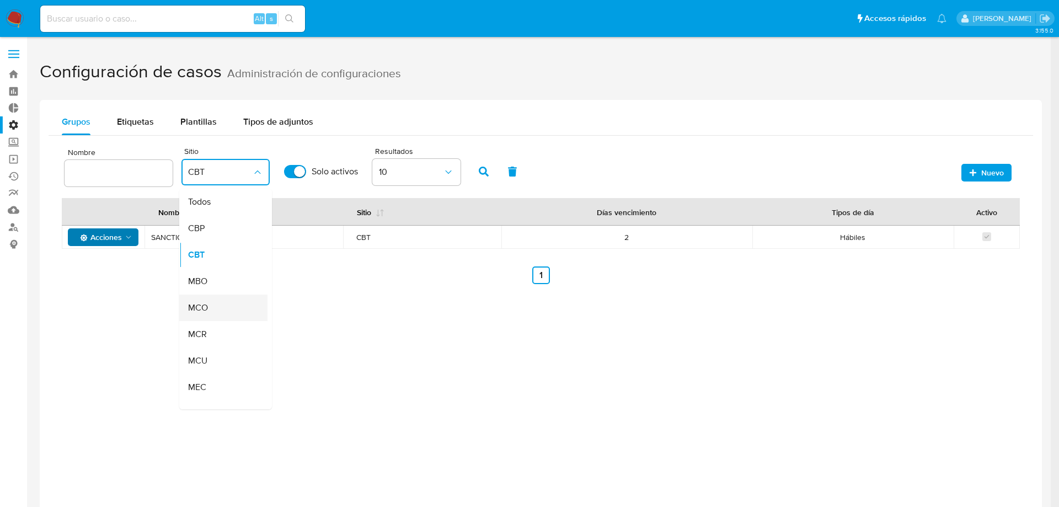
click at [217, 309] on div "MCO" at bounding box center [220, 307] width 64 height 26
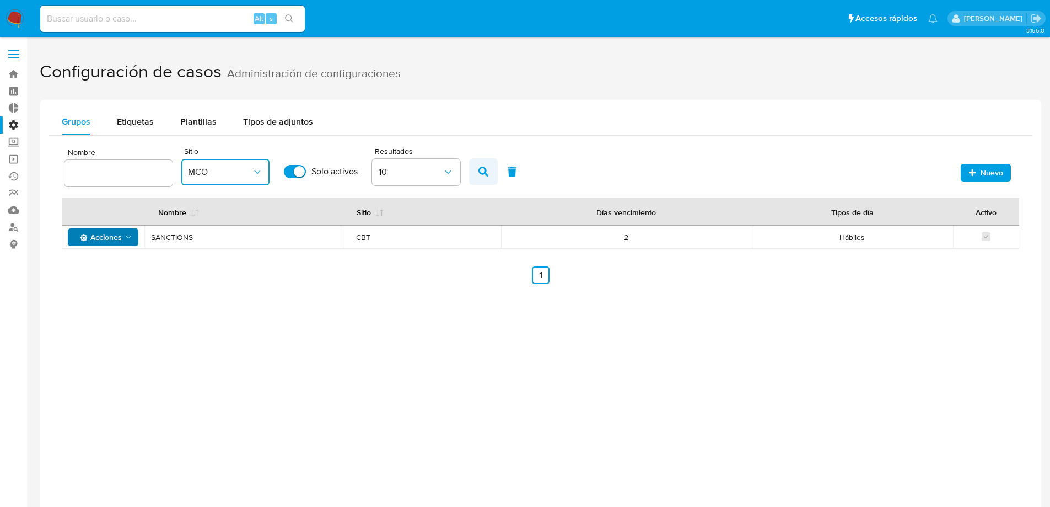
click at [477, 170] on button "button" at bounding box center [483, 171] width 29 height 26
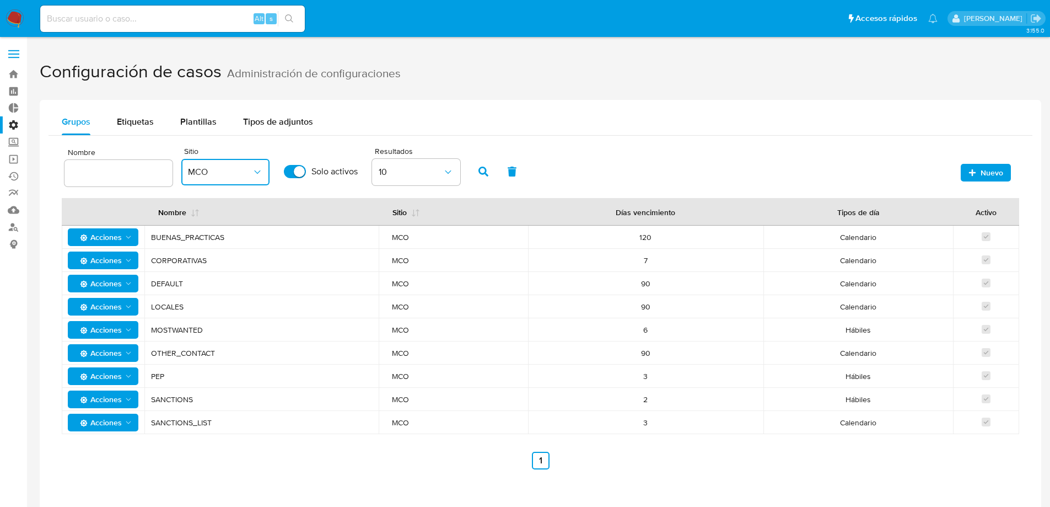
click at [181, 330] on span "MOSTWANTED" at bounding box center [261, 330] width 221 height 10
click at [978, 176] on span "Nuevo" at bounding box center [986, 172] width 35 height 15
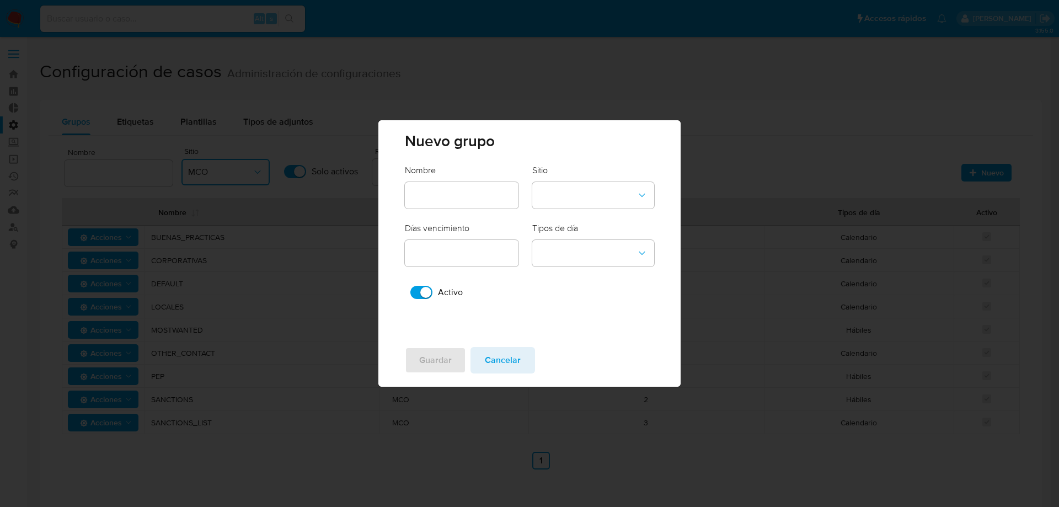
click at [495, 191] on input "text" at bounding box center [462, 195] width 114 height 14
type input "MOSTWANTED"
click at [605, 196] on button "site-dropdown" at bounding box center [593, 195] width 122 height 26
click at [605, 218] on div "CBT" at bounding box center [590, 220] width 102 height 26
click at [484, 251] on input "number" at bounding box center [462, 253] width 114 height 14
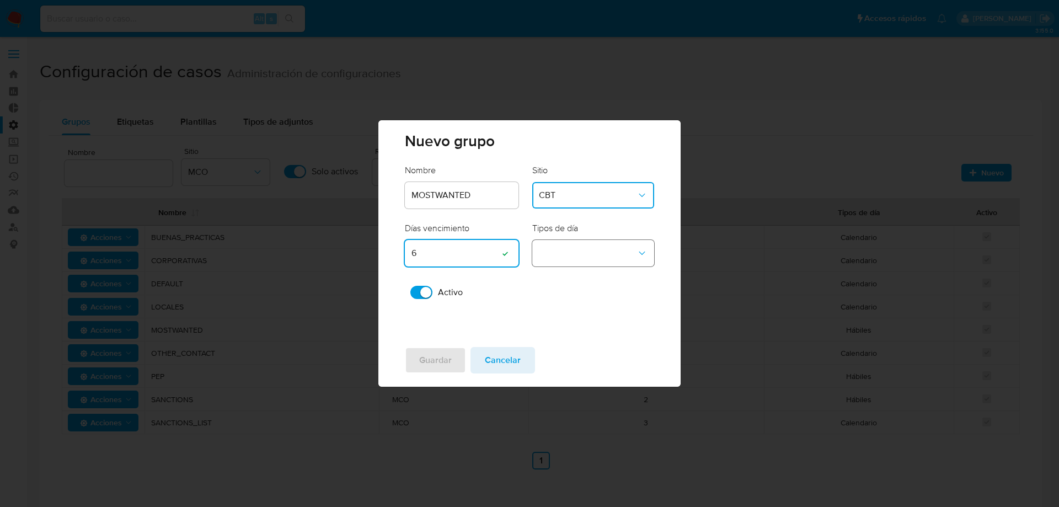
type input "6"
click at [565, 252] on button "business-days-dropdown" at bounding box center [593, 253] width 122 height 26
click at [567, 255] on span "Hábiles" at bounding box center [553, 251] width 29 height 11
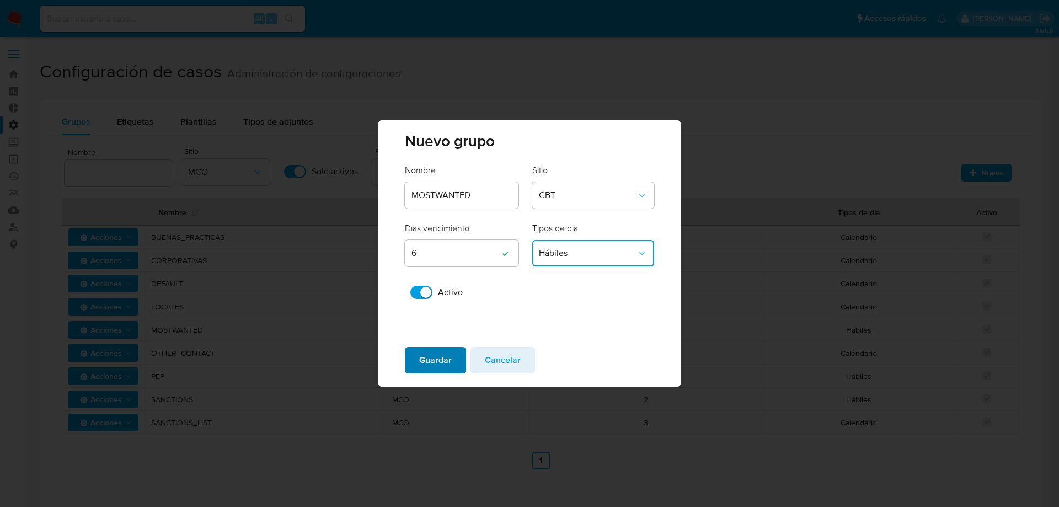
click at [445, 355] on span "Guardar" at bounding box center [435, 360] width 33 height 24
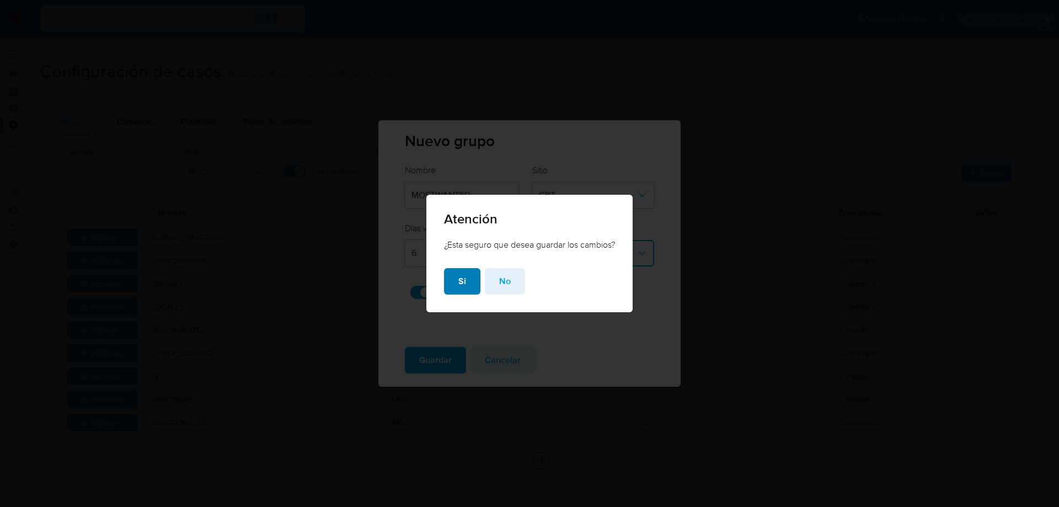
click at [462, 280] on span "Si" at bounding box center [462, 281] width 8 height 24
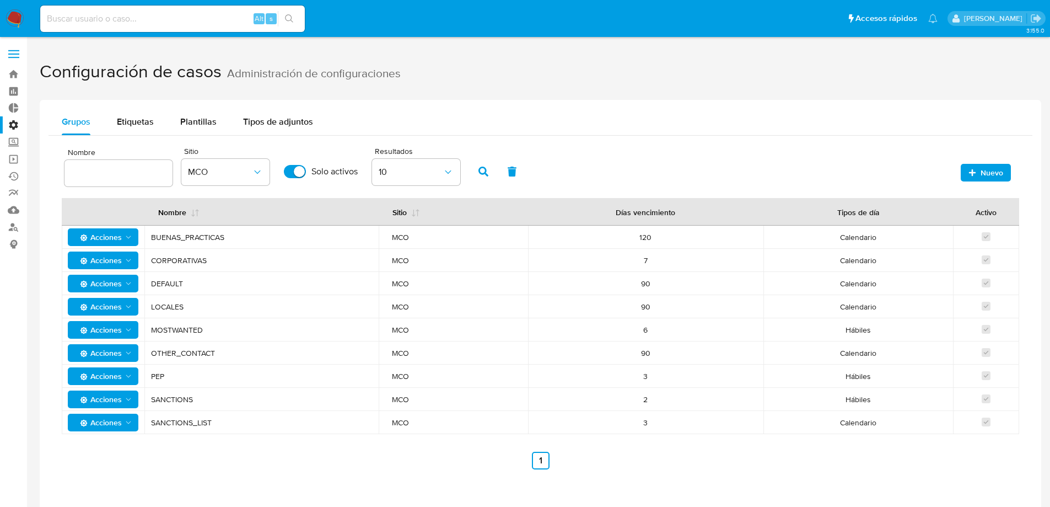
click at [158, 377] on span "PEP" at bounding box center [261, 376] width 221 height 10
click at [1010, 167] on button "Nuevo" at bounding box center [986, 173] width 50 height 18
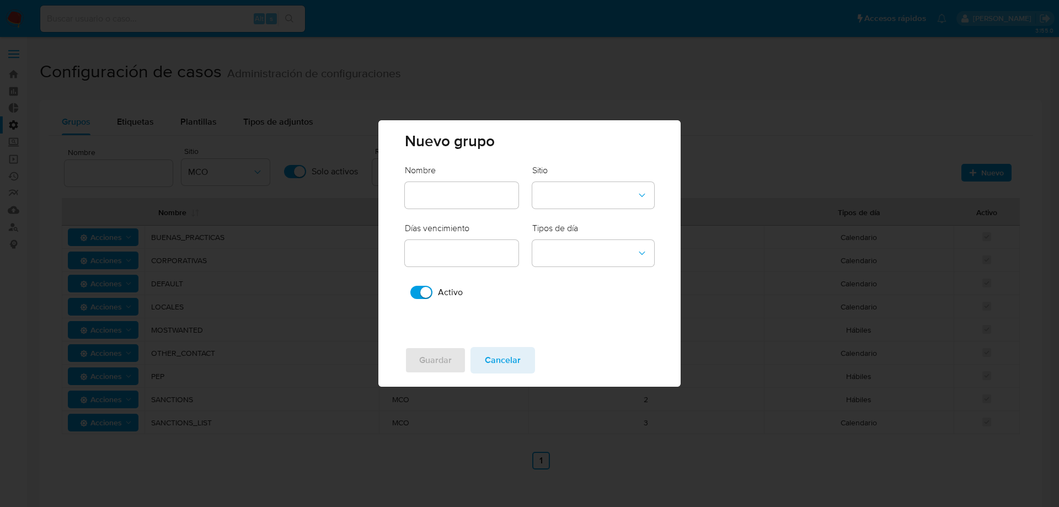
click at [475, 198] on input "text" at bounding box center [462, 195] width 114 height 14
type input "PEP"
click at [574, 196] on button "site-dropdown" at bounding box center [593, 195] width 122 height 26
click at [574, 221] on div "CBT" at bounding box center [590, 220] width 102 height 26
click at [465, 264] on div at bounding box center [462, 253] width 114 height 26
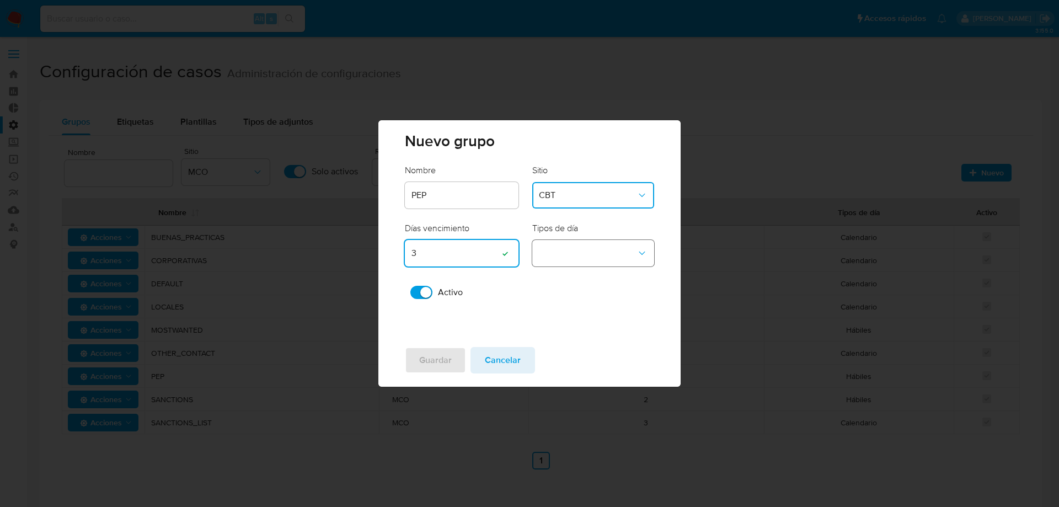
type input "3"
click at [567, 260] on button "business-days-dropdown" at bounding box center [593, 253] width 122 height 26
click at [566, 257] on span "Hábiles" at bounding box center [553, 251] width 29 height 11
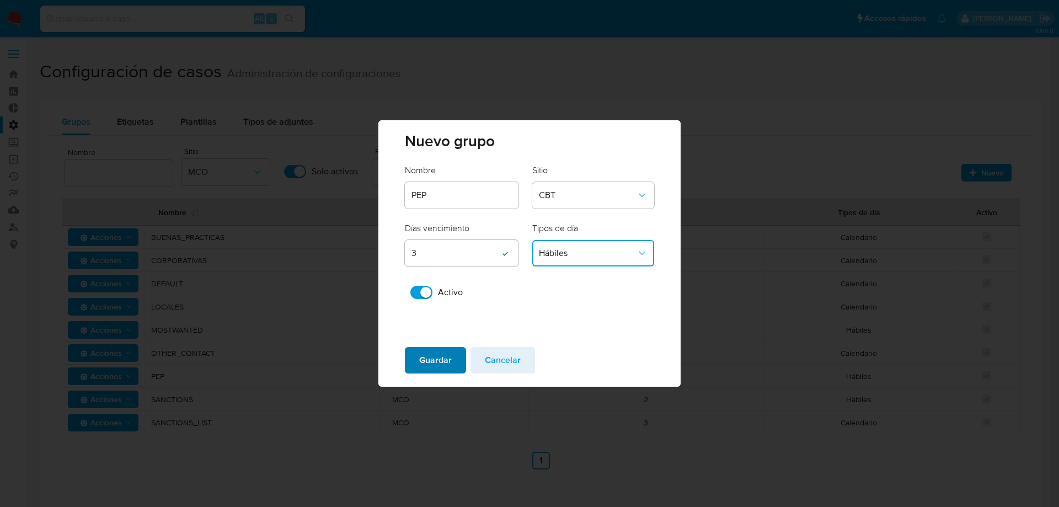
click at [450, 357] on span "Guardar" at bounding box center [435, 360] width 33 height 24
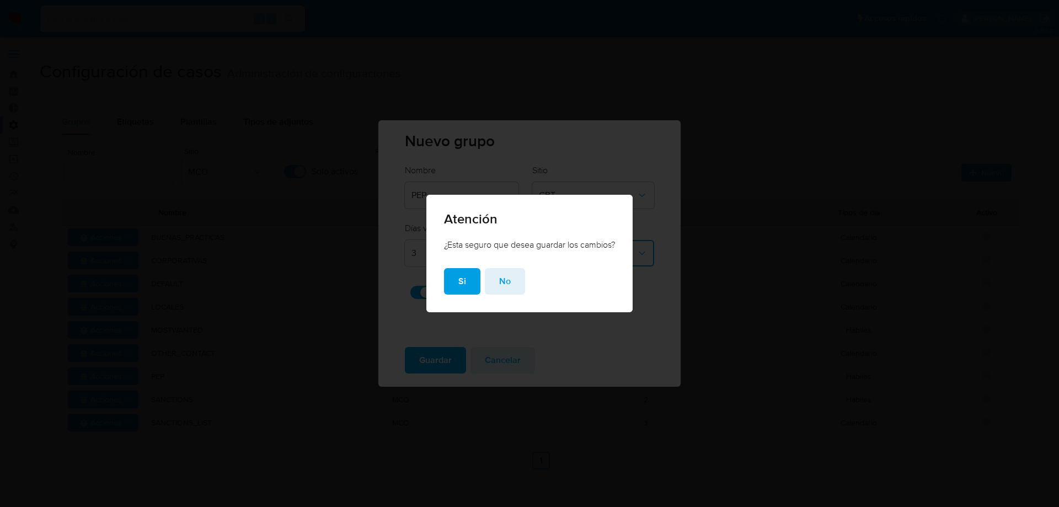
click at [460, 275] on span "Si" at bounding box center [462, 281] width 8 height 24
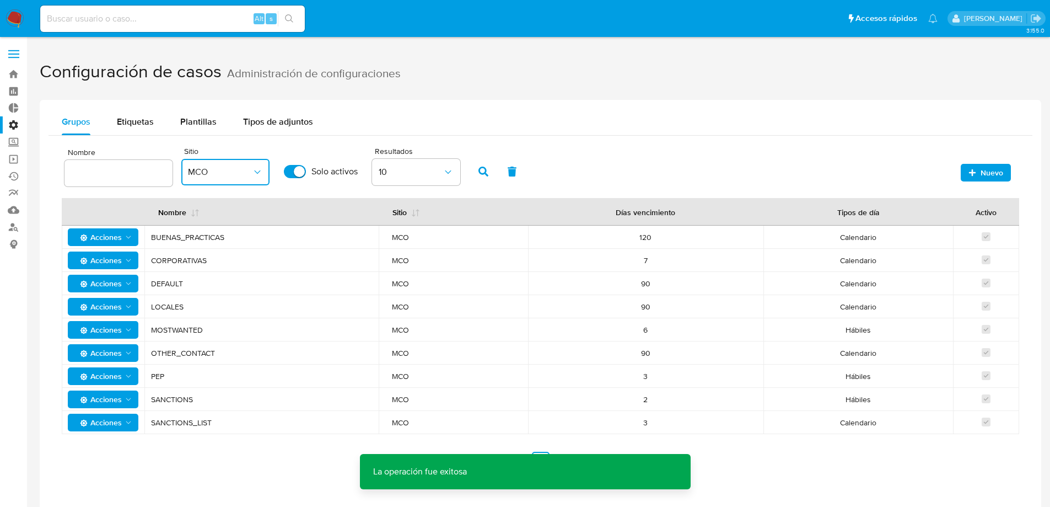
click at [259, 174] on icon "button" at bounding box center [257, 172] width 11 height 11
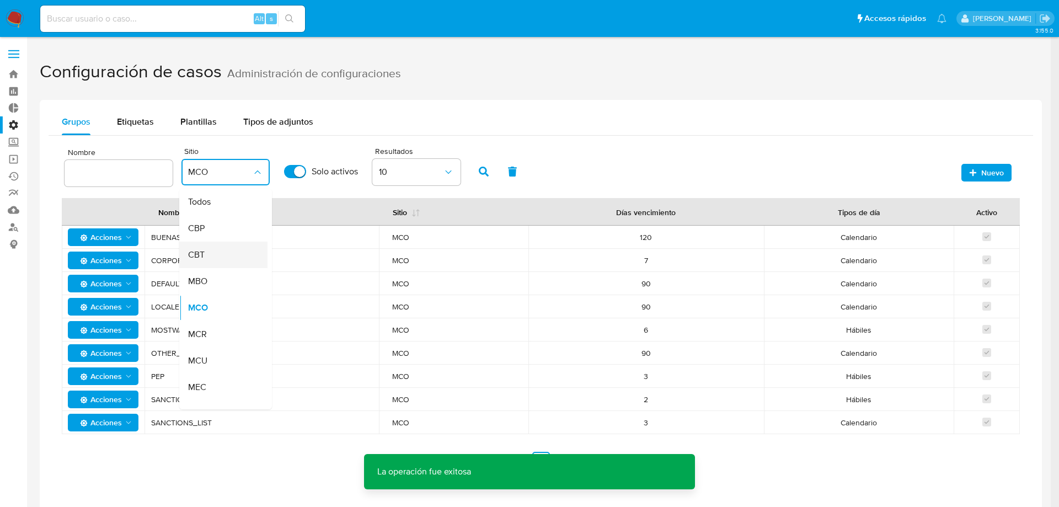
click at [235, 250] on div "CBT" at bounding box center [220, 254] width 64 height 26
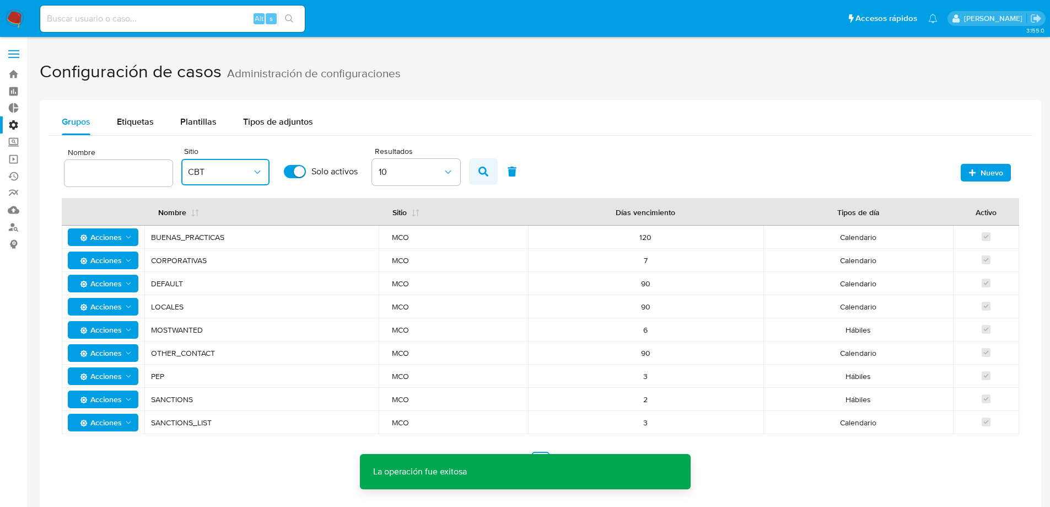
click at [477, 182] on button "button" at bounding box center [483, 171] width 29 height 26
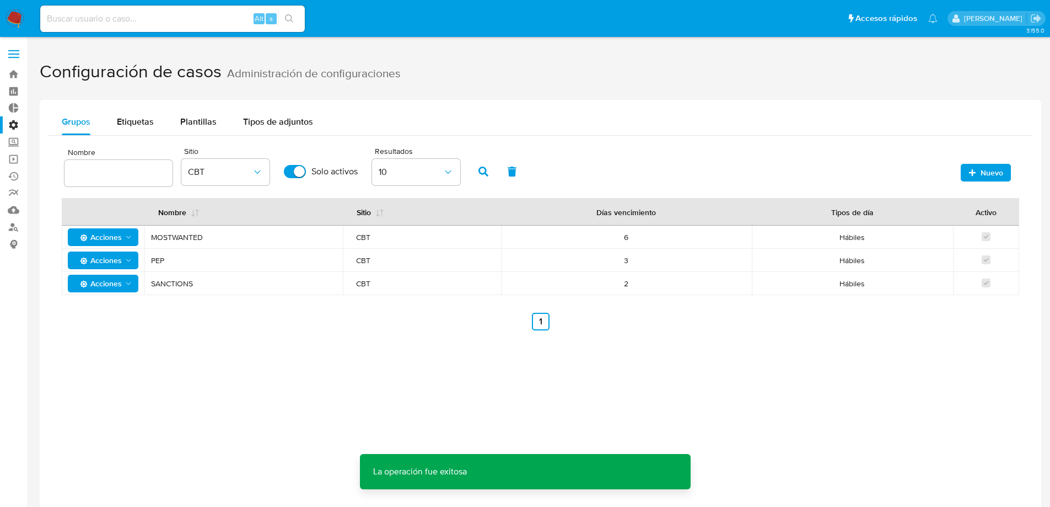
drag, startPoint x: 436, startPoint y: 368, endPoint x: 457, endPoint y: 366, distance: 21.0
click at [436, 368] on div "Grupos Etiquetas Plantillas Tipos de adjuntos Nombre Sitio CBT Solo activos Res…" at bounding box center [541, 353] width 1002 height 507
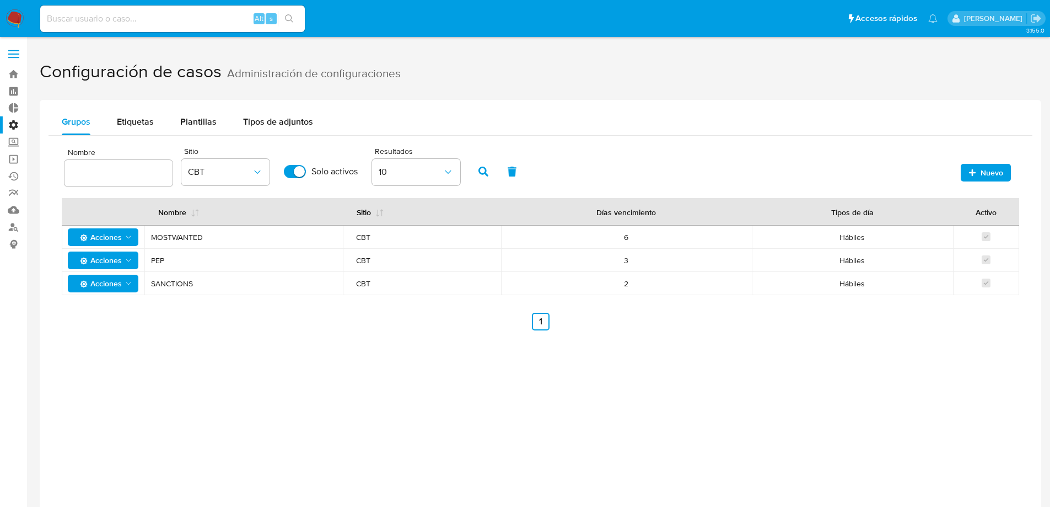
click at [262, 349] on div "Grupos Etiquetas Plantillas Tipos de adjuntos Nombre Sitio CBT Solo activos Res…" at bounding box center [541, 353] width 1002 height 507
click at [25, 70] on link "Bandeja" at bounding box center [65, 74] width 131 height 17
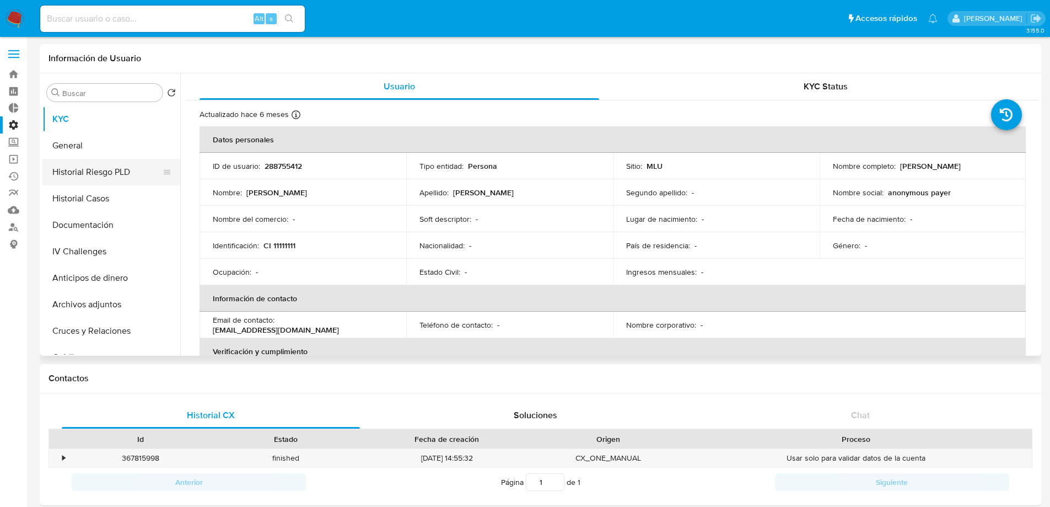
click at [122, 167] on button "Historial Riesgo PLD" at bounding box center [106, 172] width 129 height 26
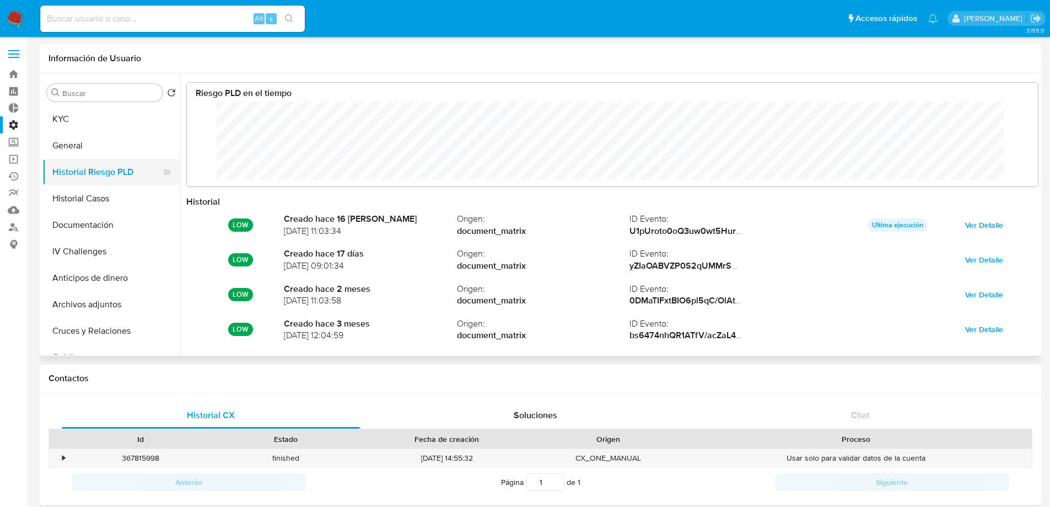
scroll to position [83, 829]
select select "10"
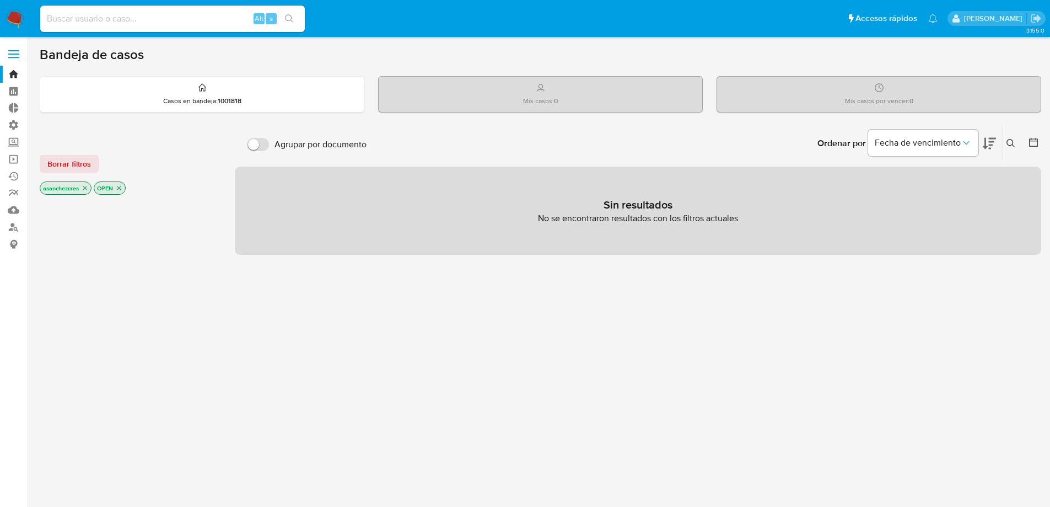
click at [82, 187] on icon "close-filter" at bounding box center [85, 188] width 7 height 7
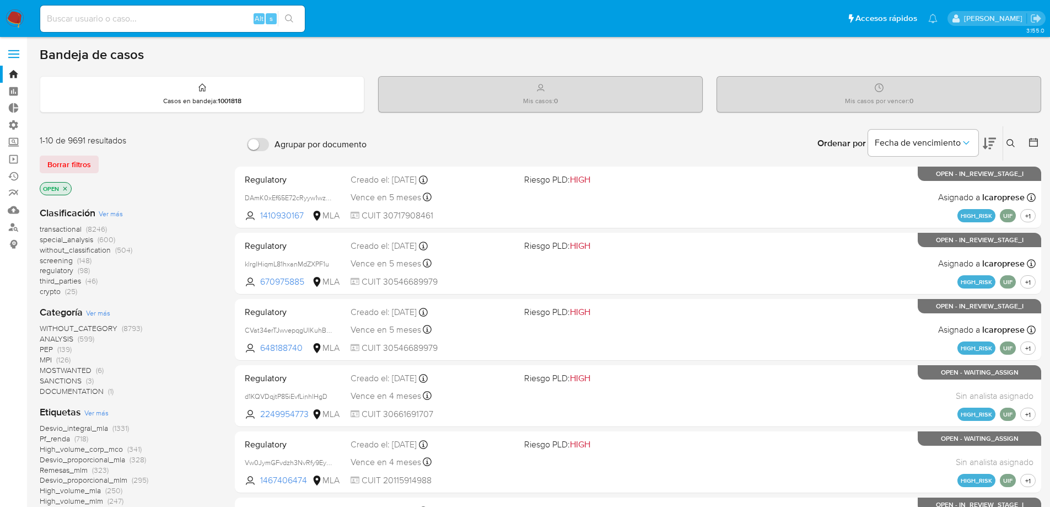
click at [63, 189] on icon "close-filter" at bounding box center [65, 188] width 7 height 7
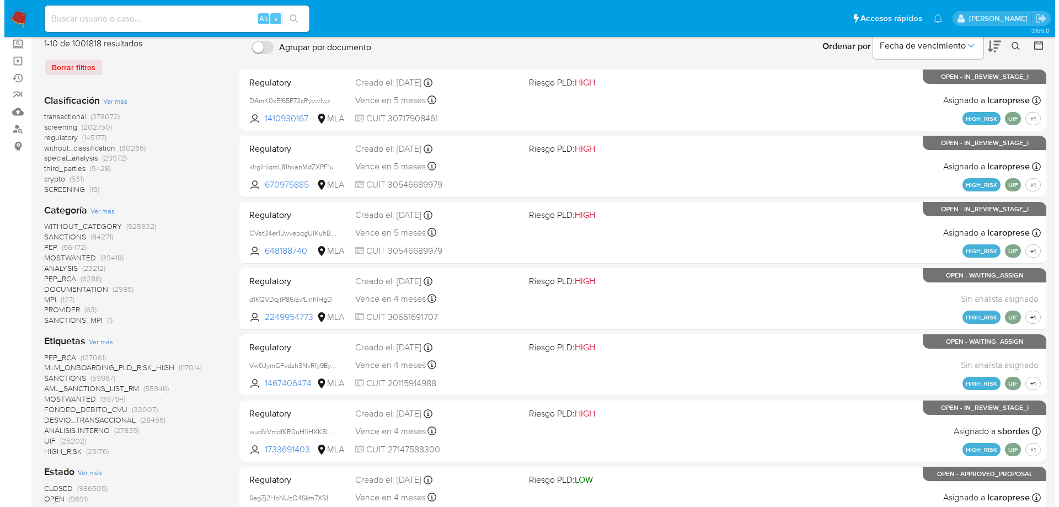
scroll to position [110, 0]
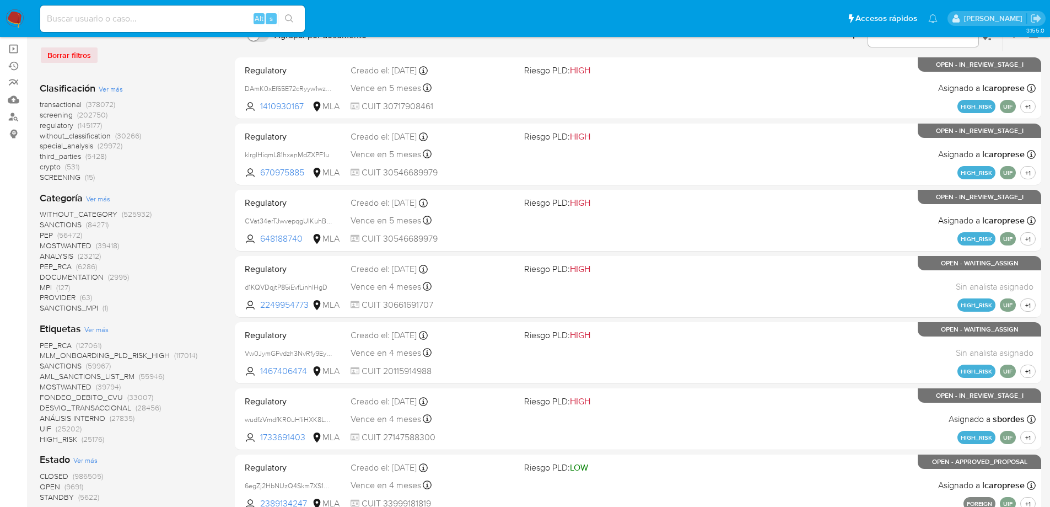
click at [99, 330] on span "Ver más" at bounding box center [96, 329] width 24 height 10
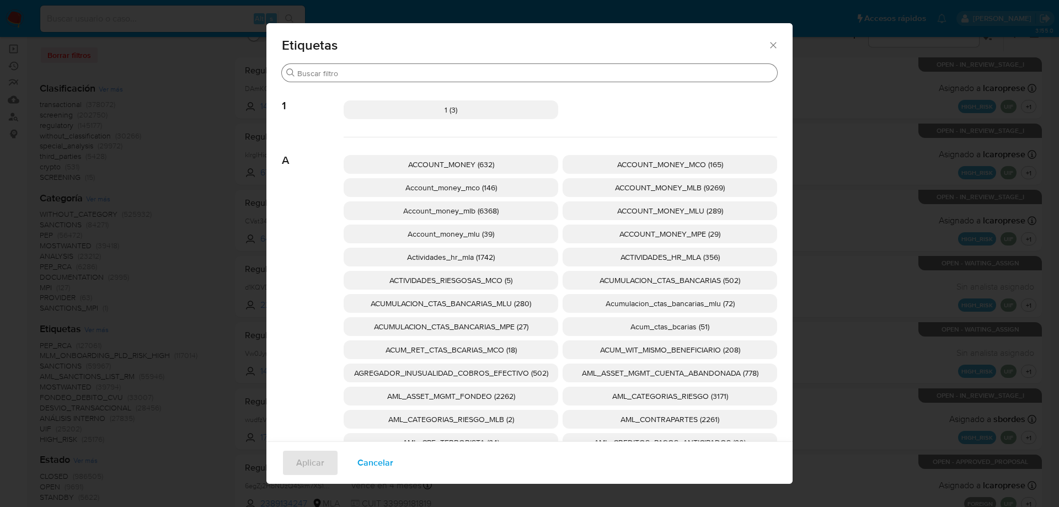
click at [379, 73] on input "Buscar" at bounding box center [534, 73] width 475 height 10
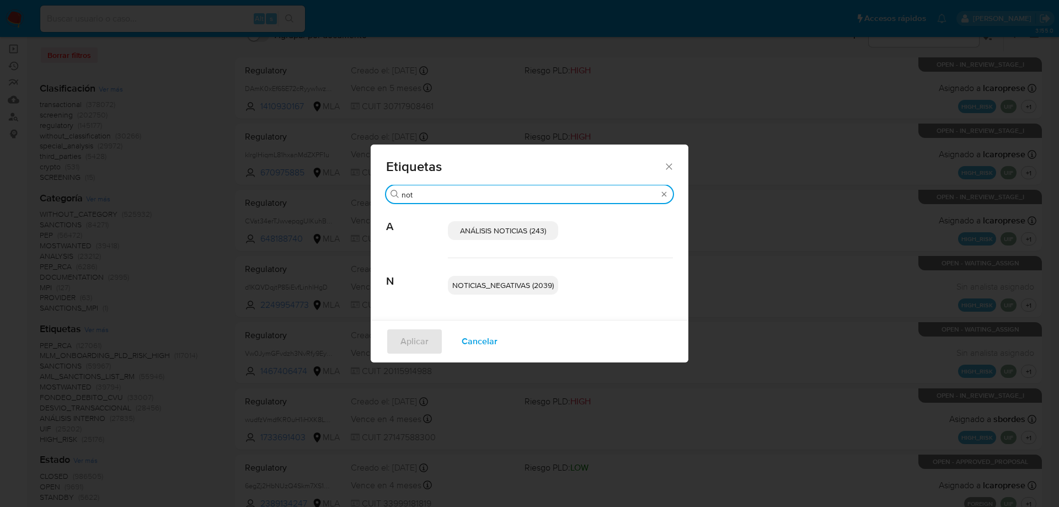
type input "not"
click at [543, 286] on span "NOTICIAS_NEGATIVAS (2039)" at bounding box center [502, 285] width 101 height 11
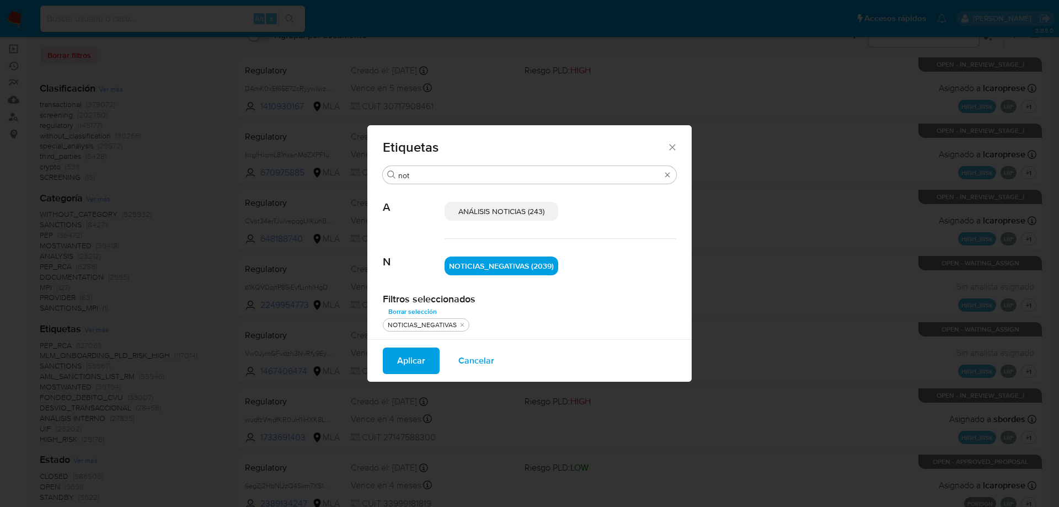
click at [424, 361] on span "Aplicar" at bounding box center [411, 360] width 28 height 24
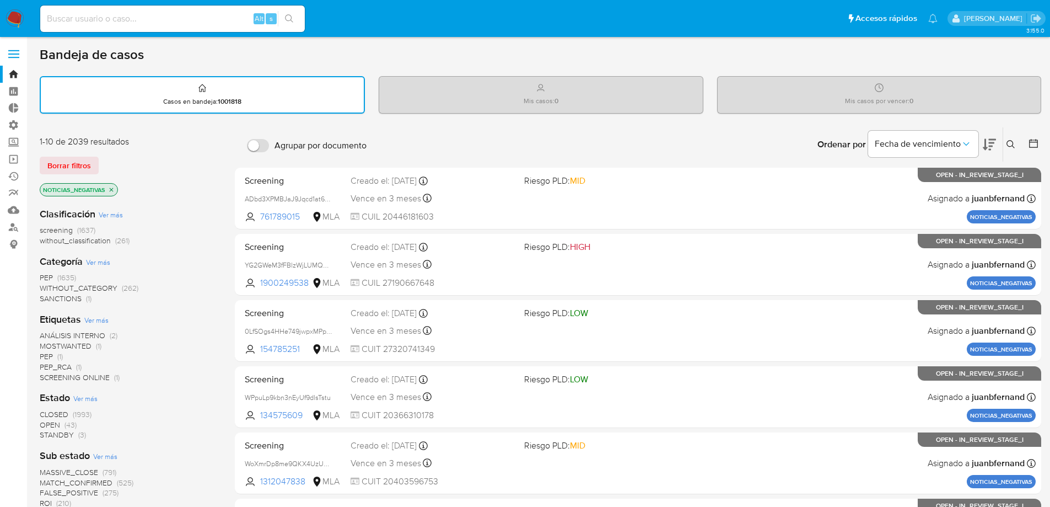
click at [48, 229] on span "screening" at bounding box center [56, 229] width 33 height 11
